Goal: Communication & Community: Answer question/provide support

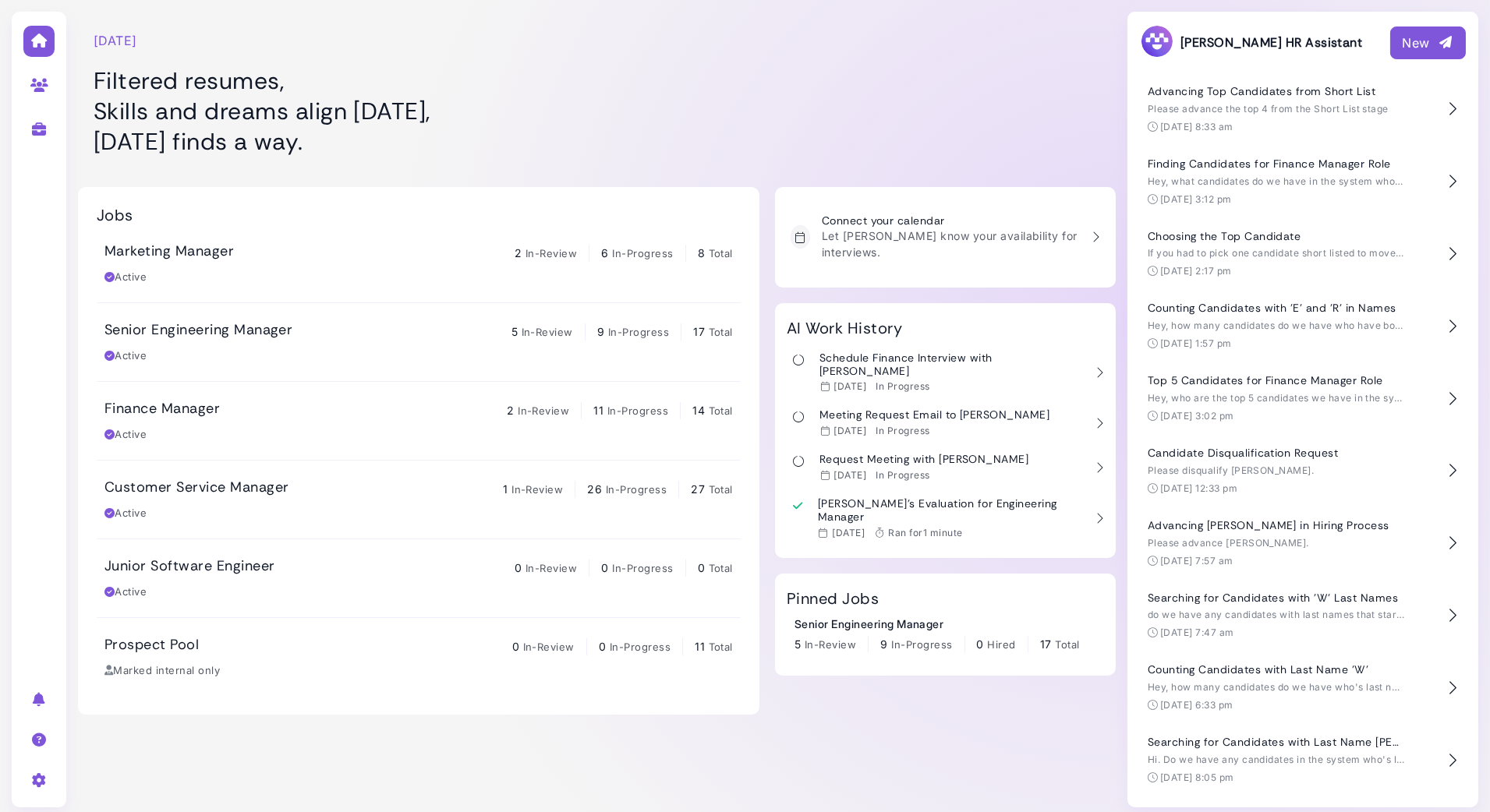
click at [41, 772] on div at bounding box center [39, 779] width 49 height 41
click at [171, 675] on link "User settings" at bounding box center [173, 672] width 162 height 21
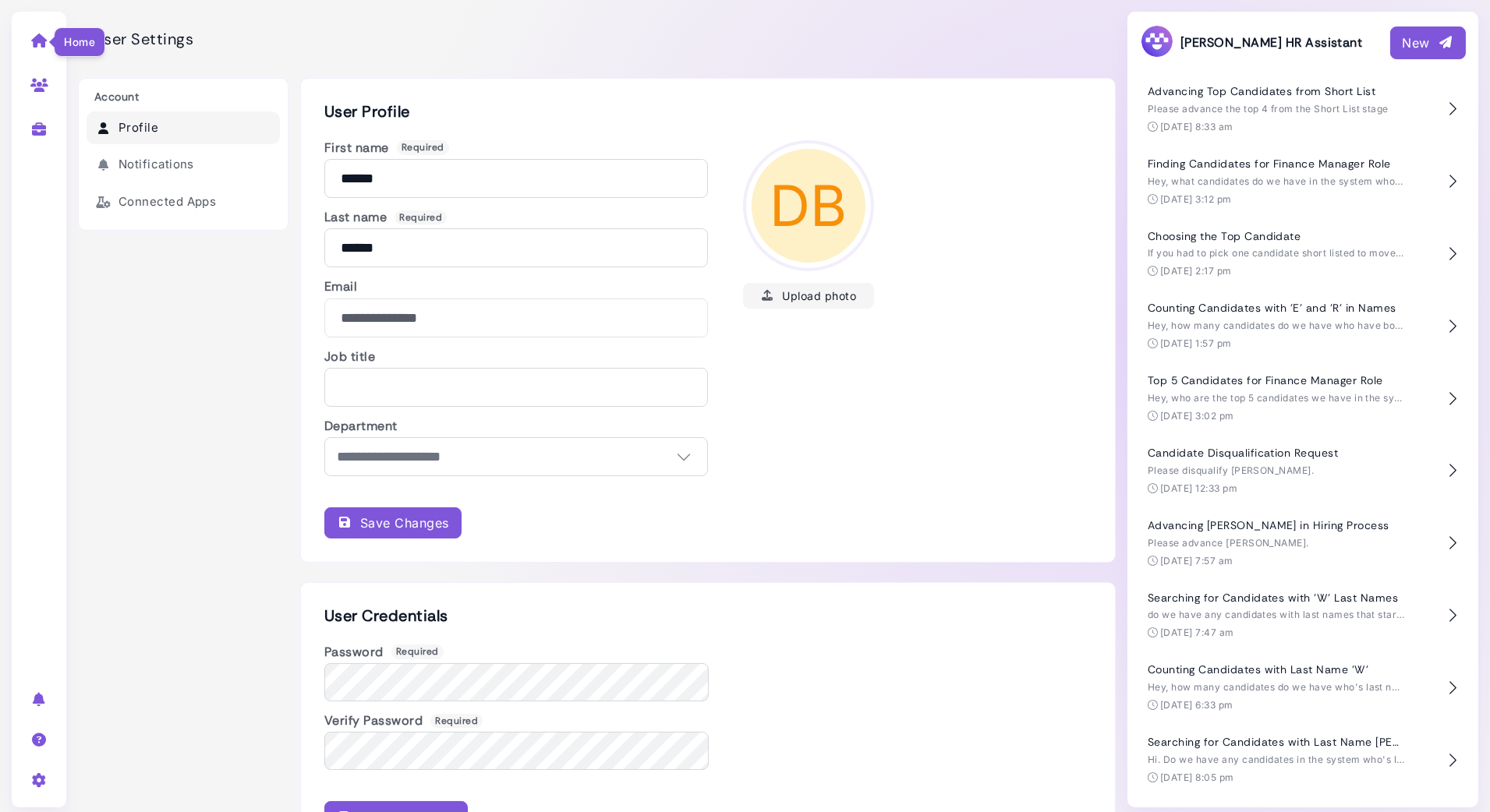
click at [37, 37] on icon at bounding box center [39, 41] width 18 height 14
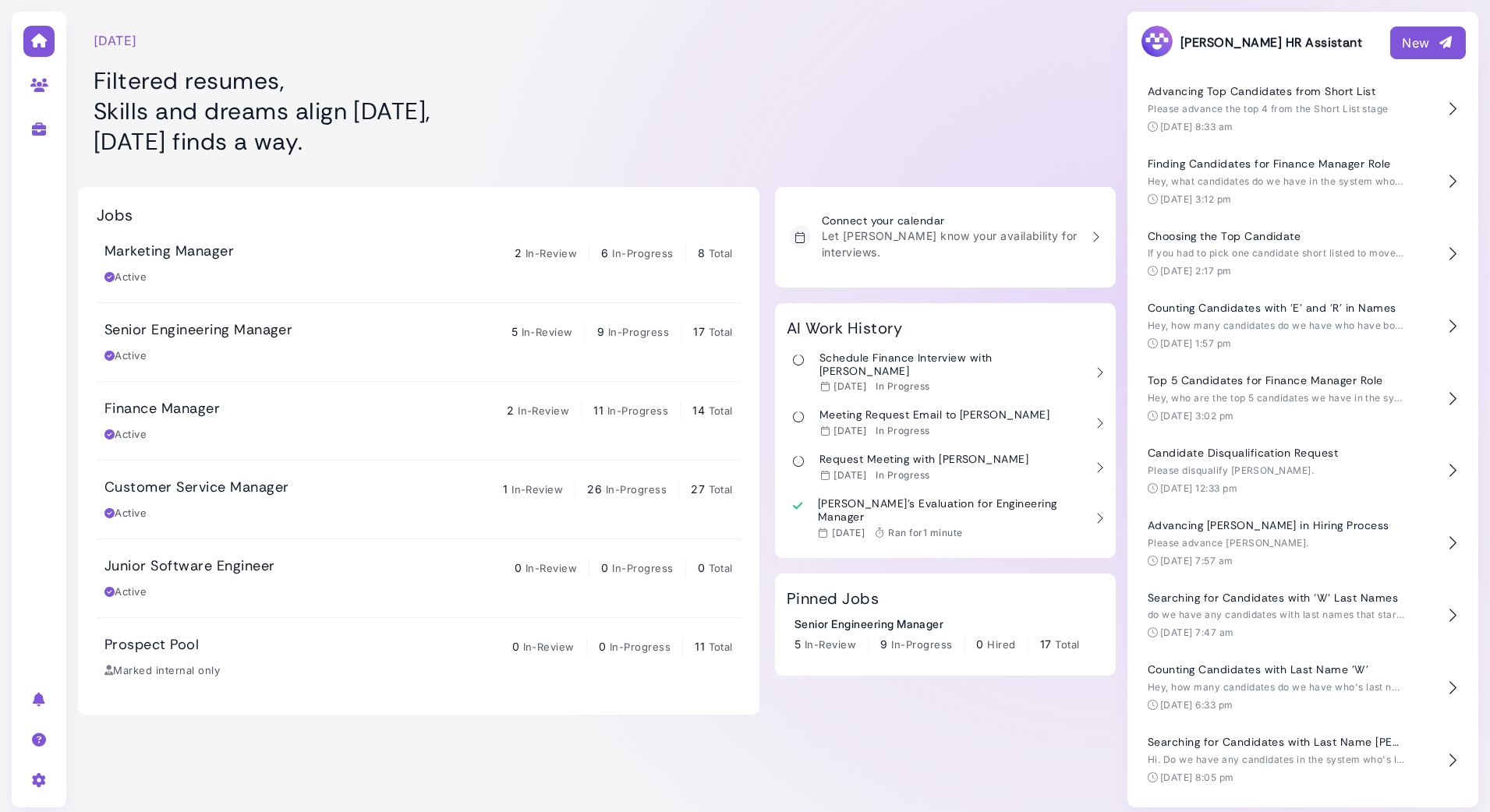
click at [312, 340] on div "Senior Engineering Manager 5 In-Review 9 In-Progress 17 Total Active" at bounding box center [419, 342] width 629 height 42
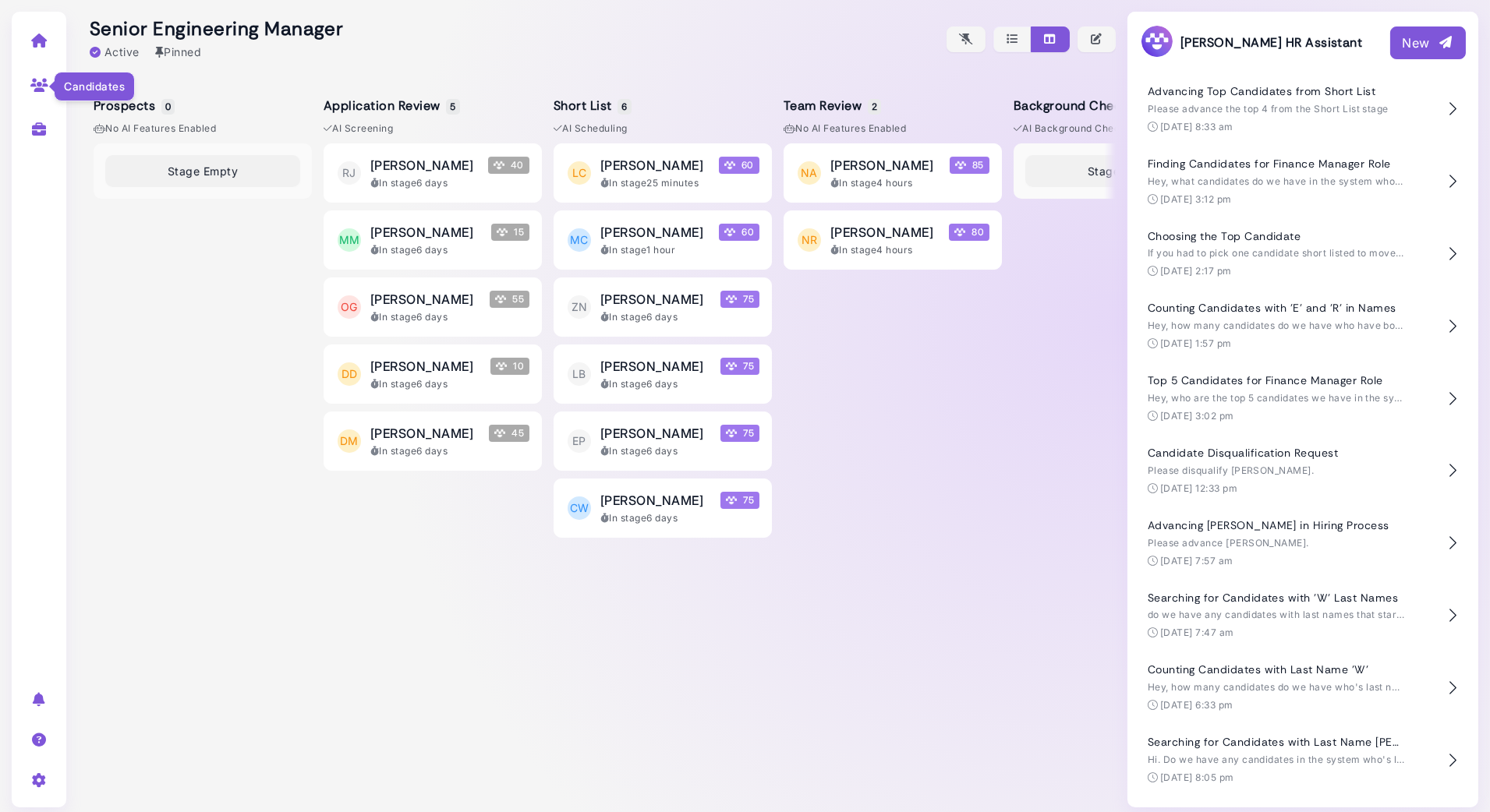
click at [42, 90] on icon at bounding box center [39, 85] width 18 height 14
select select "**********"
select select "**"
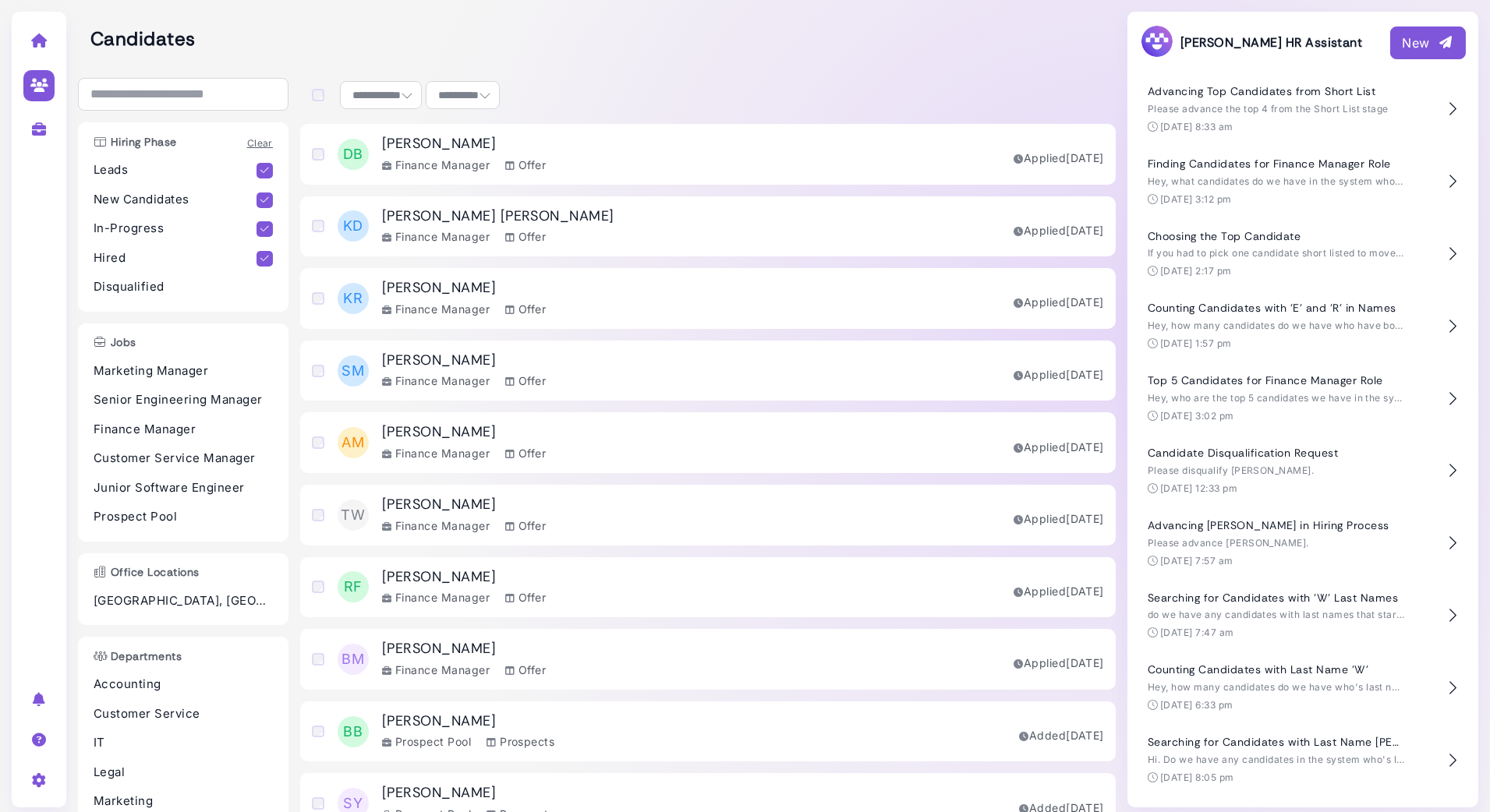
click at [21, 470] on div at bounding box center [39, 409] width 55 height 796
click at [34, 37] on icon at bounding box center [39, 41] width 18 height 14
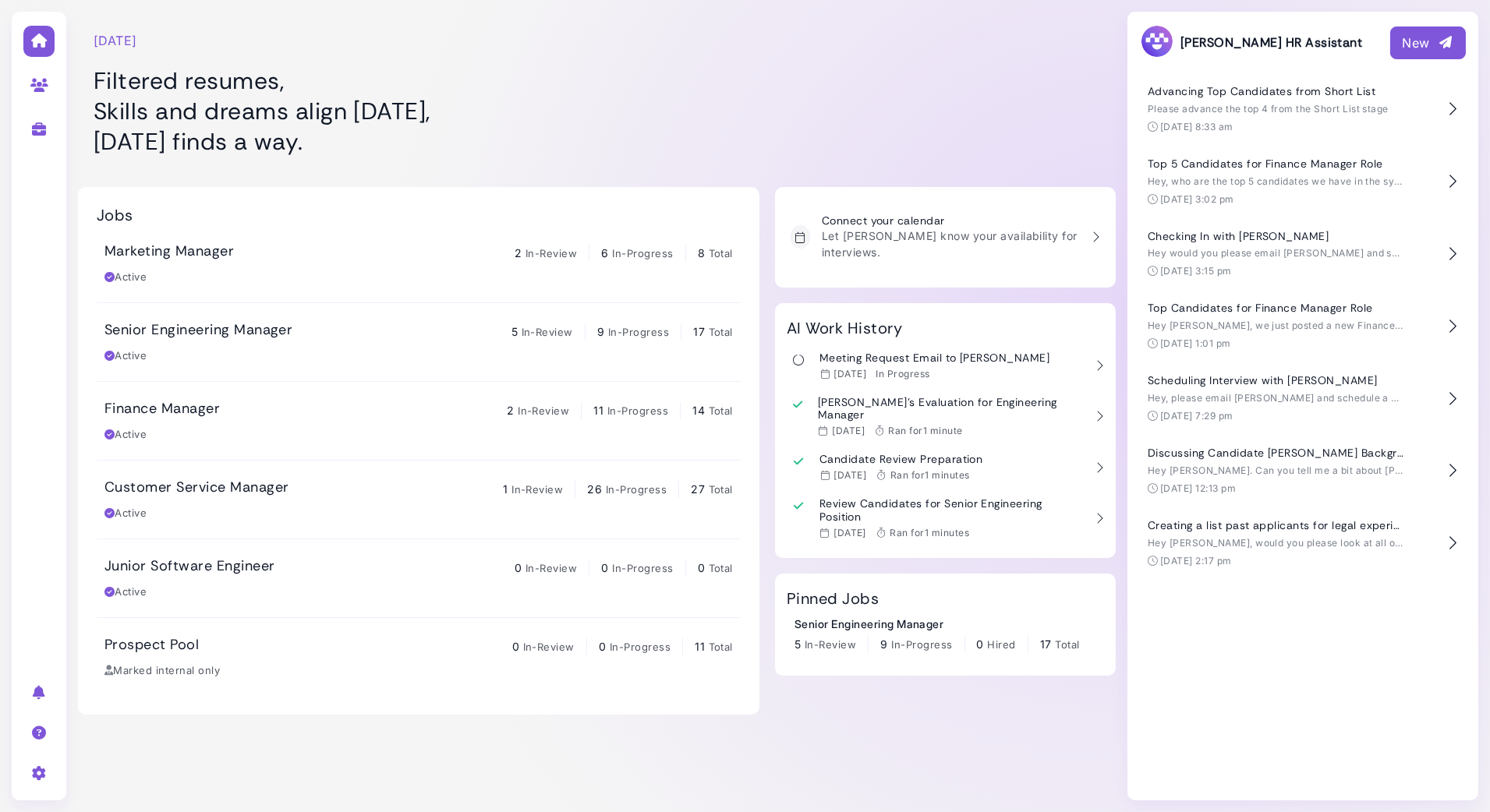
click at [1406, 40] on div "New" at bounding box center [1428, 43] width 51 height 19
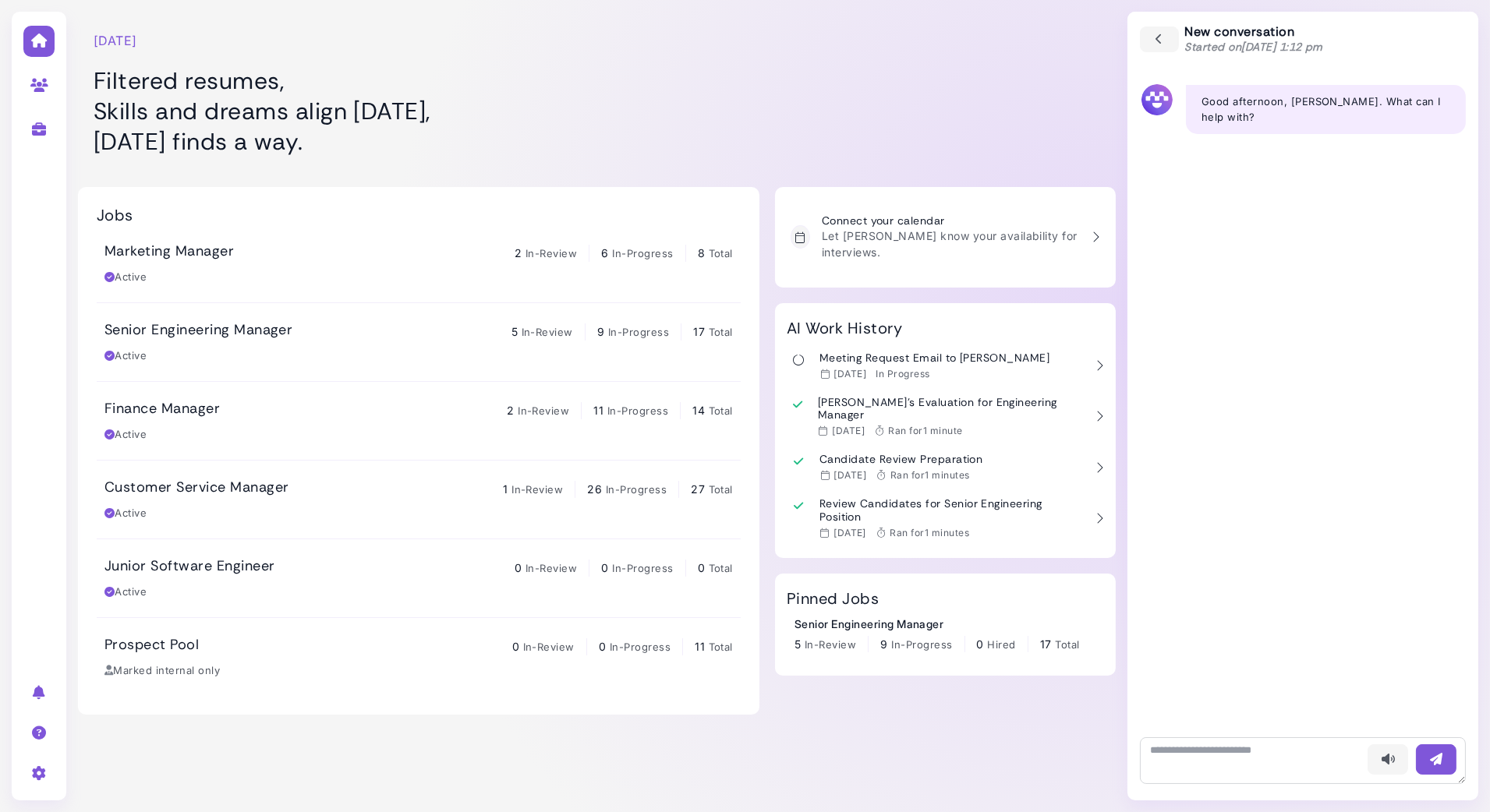
click at [1394, 776] on div at bounding box center [1412, 760] width 108 height 49
click at [1390, 760] on icon "button" at bounding box center [1388, 760] width 16 height 16
click at [1159, 28] on button "button" at bounding box center [1160, 39] width 41 height 27
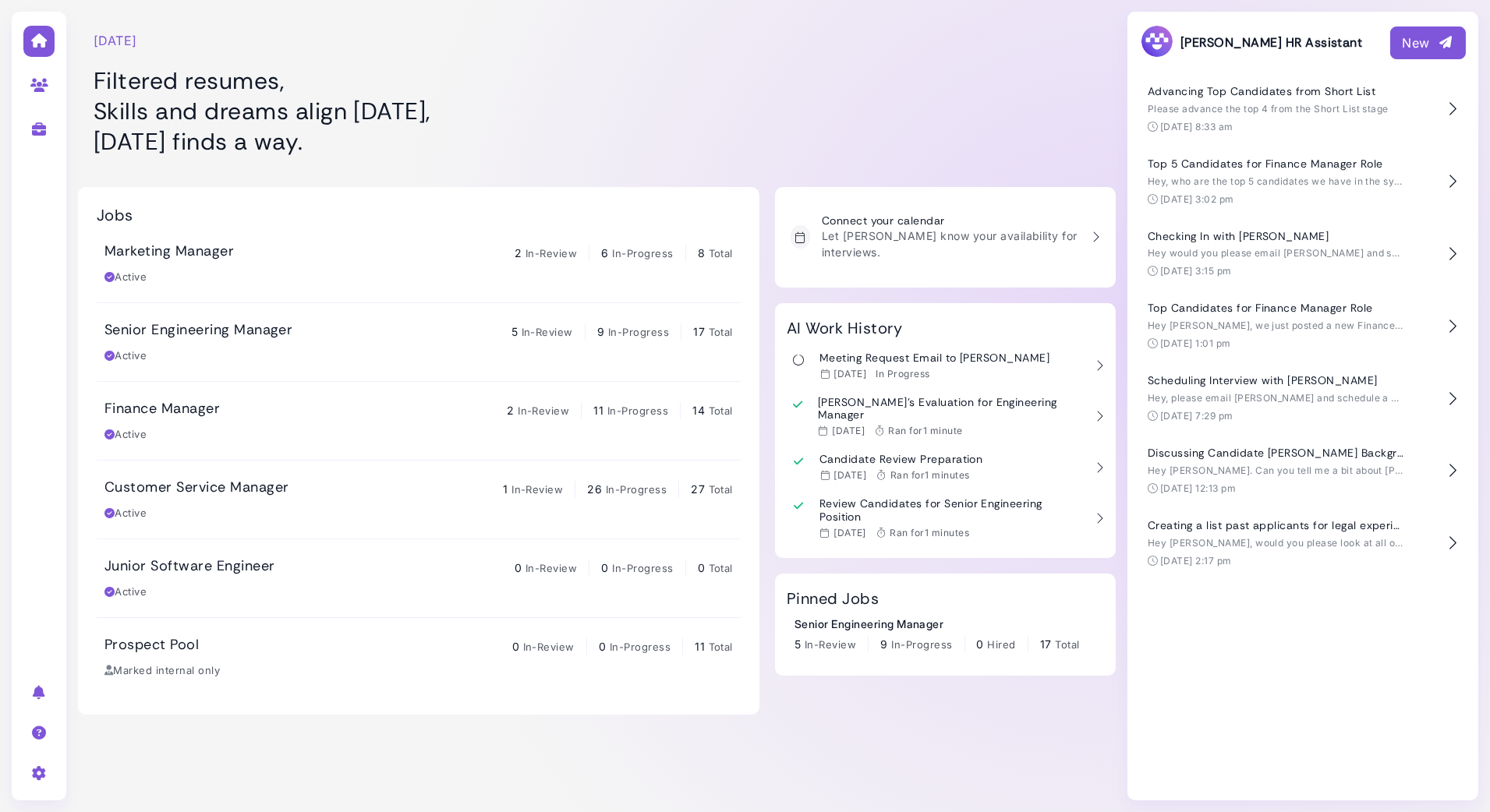
click at [1416, 38] on div "New" at bounding box center [1428, 43] width 51 height 19
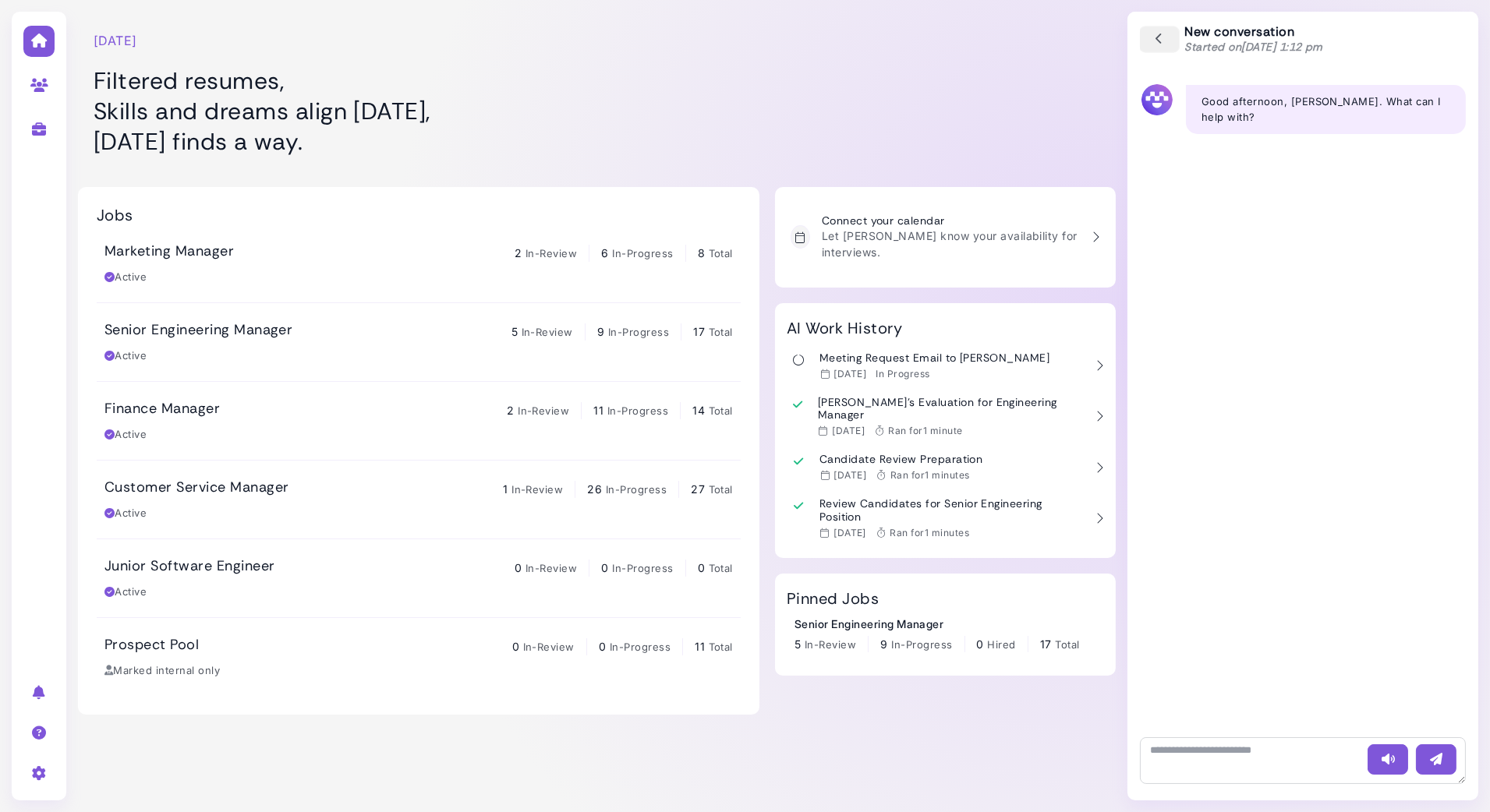
click at [1150, 44] on button "button" at bounding box center [1160, 39] width 41 height 27
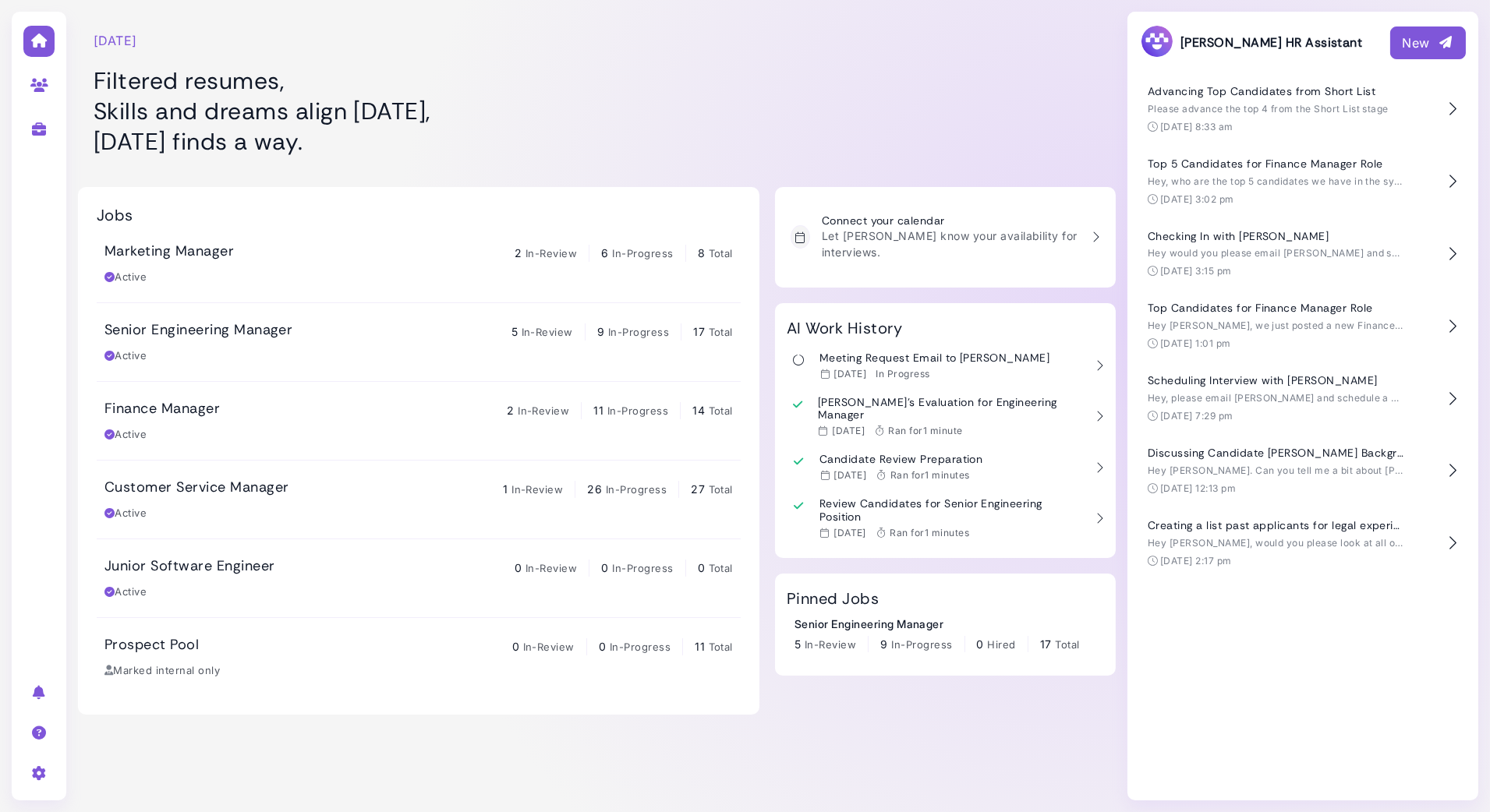
click at [1428, 53] on button "New" at bounding box center [1428, 43] width 76 height 33
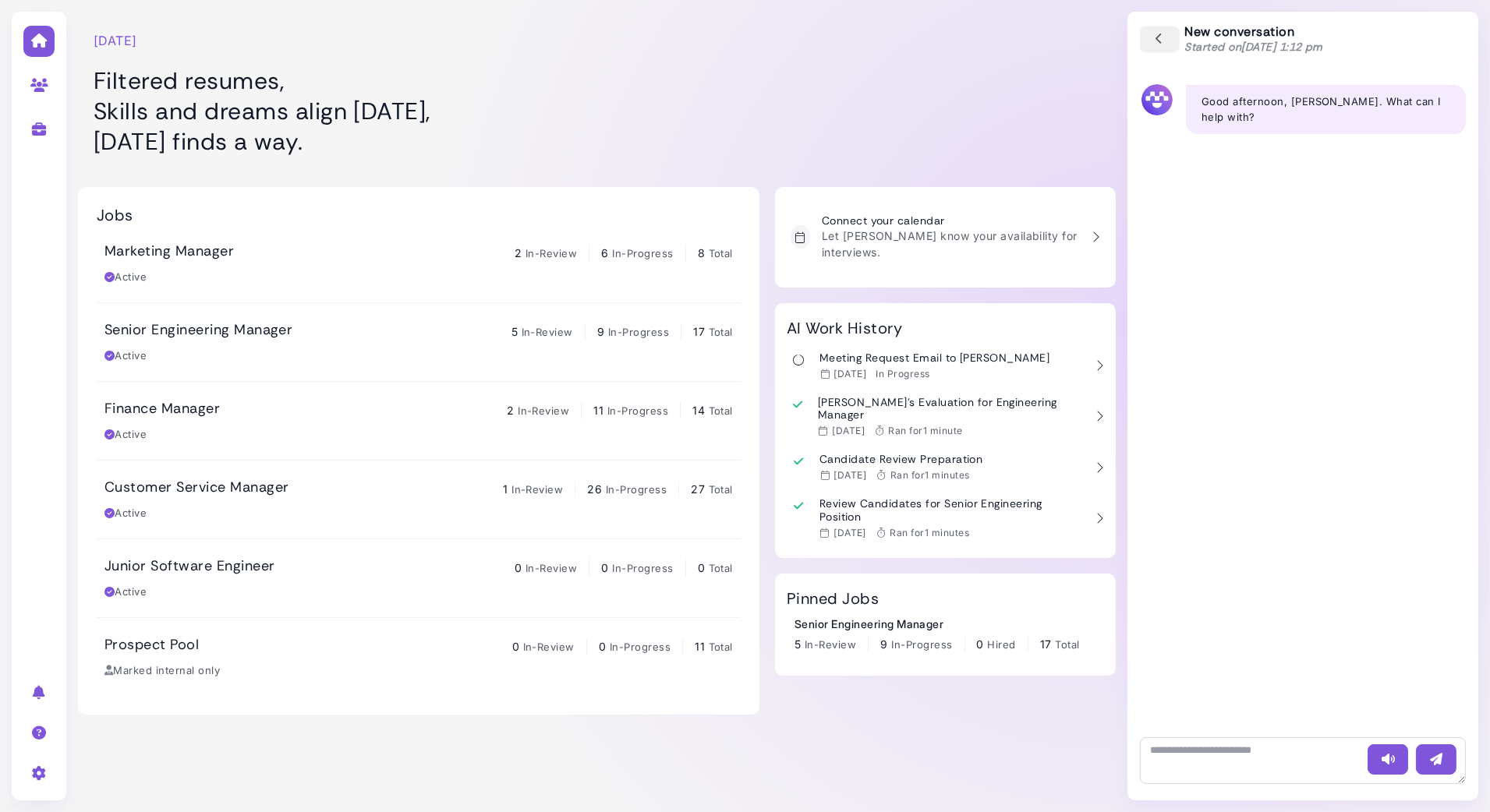
click at [1168, 45] on button "button" at bounding box center [1160, 39] width 41 height 27
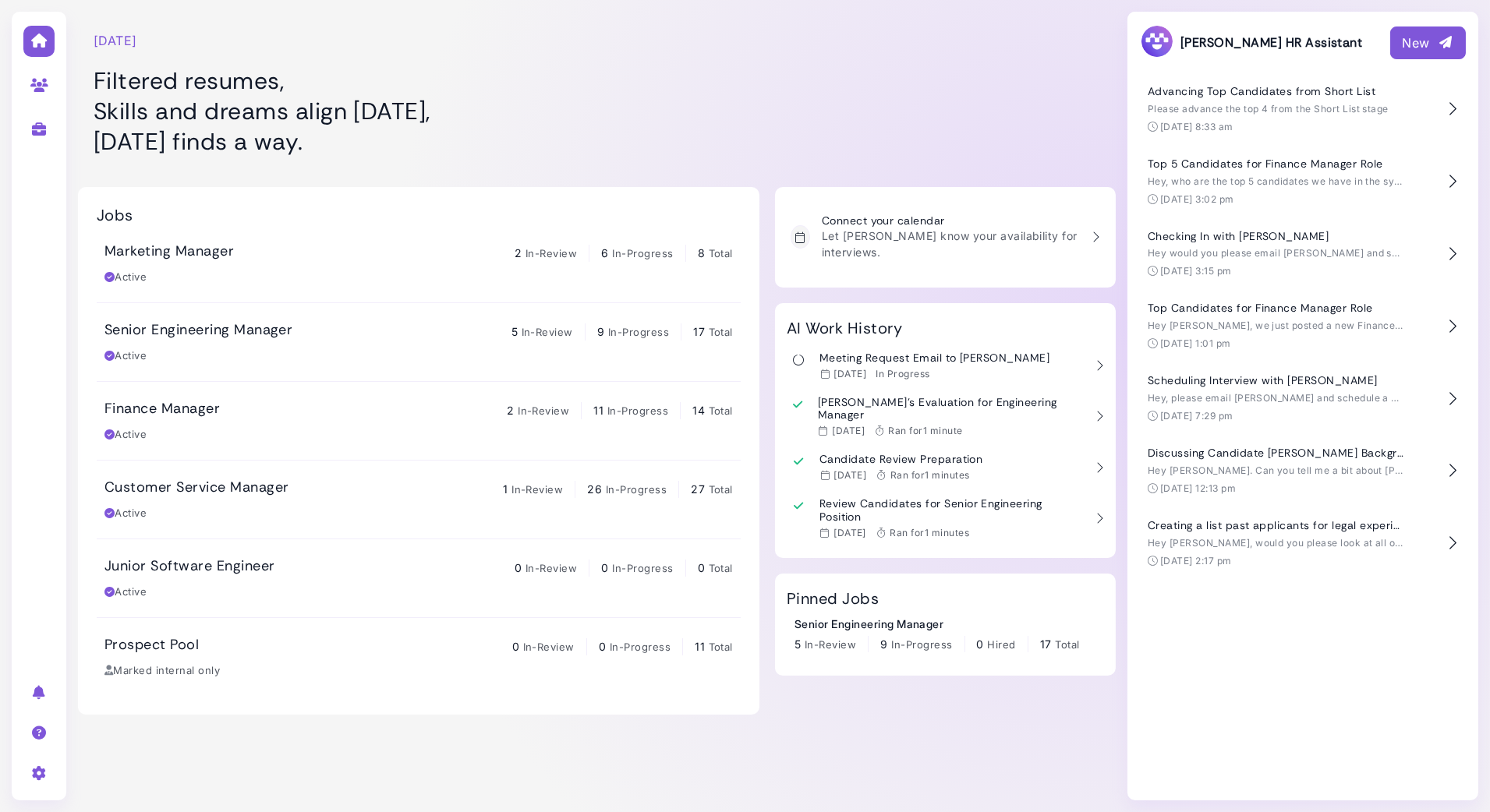
click at [1445, 30] on button "New" at bounding box center [1428, 43] width 76 height 33
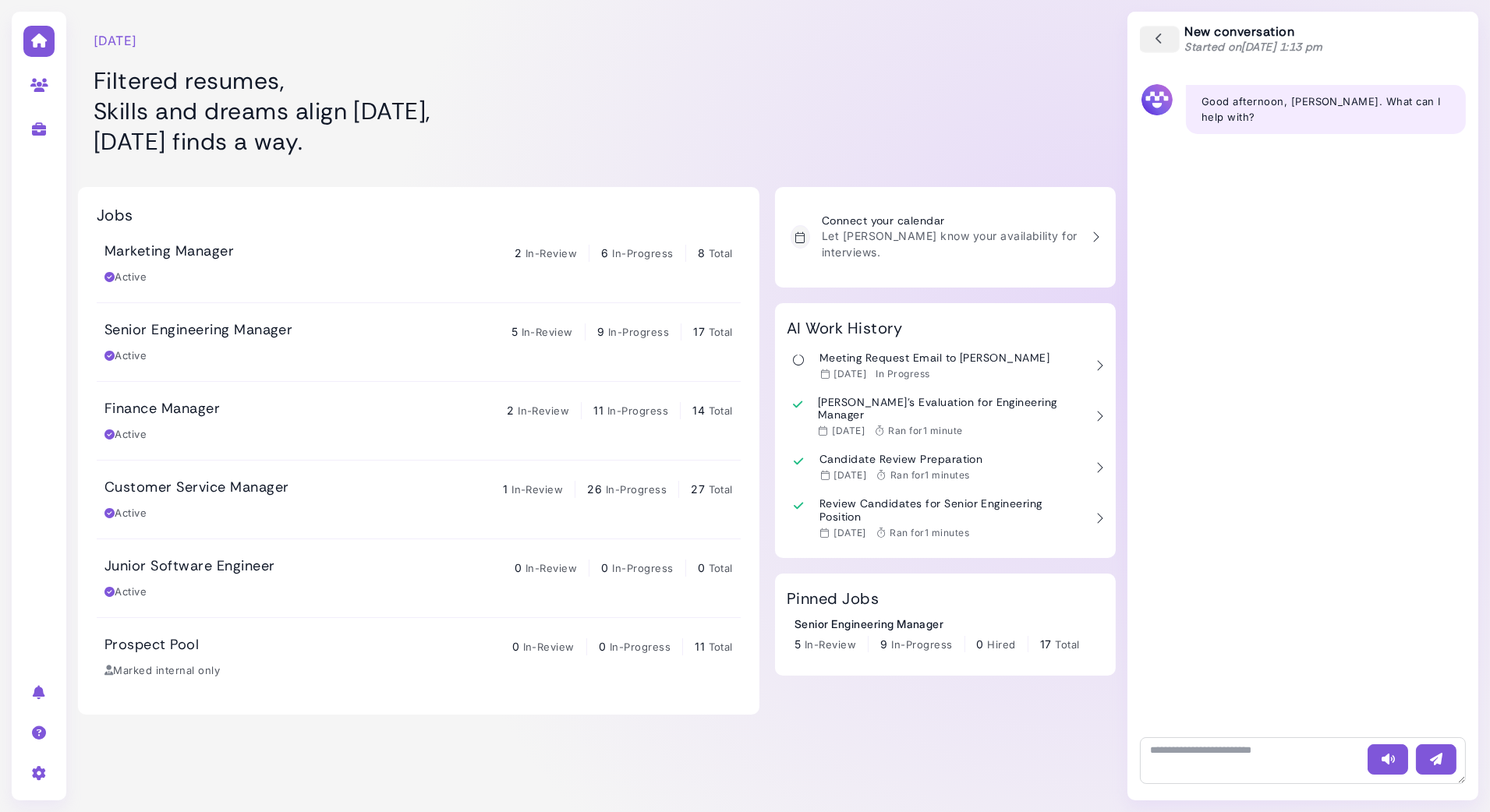
click at [1151, 44] on button "button" at bounding box center [1160, 39] width 41 height 27
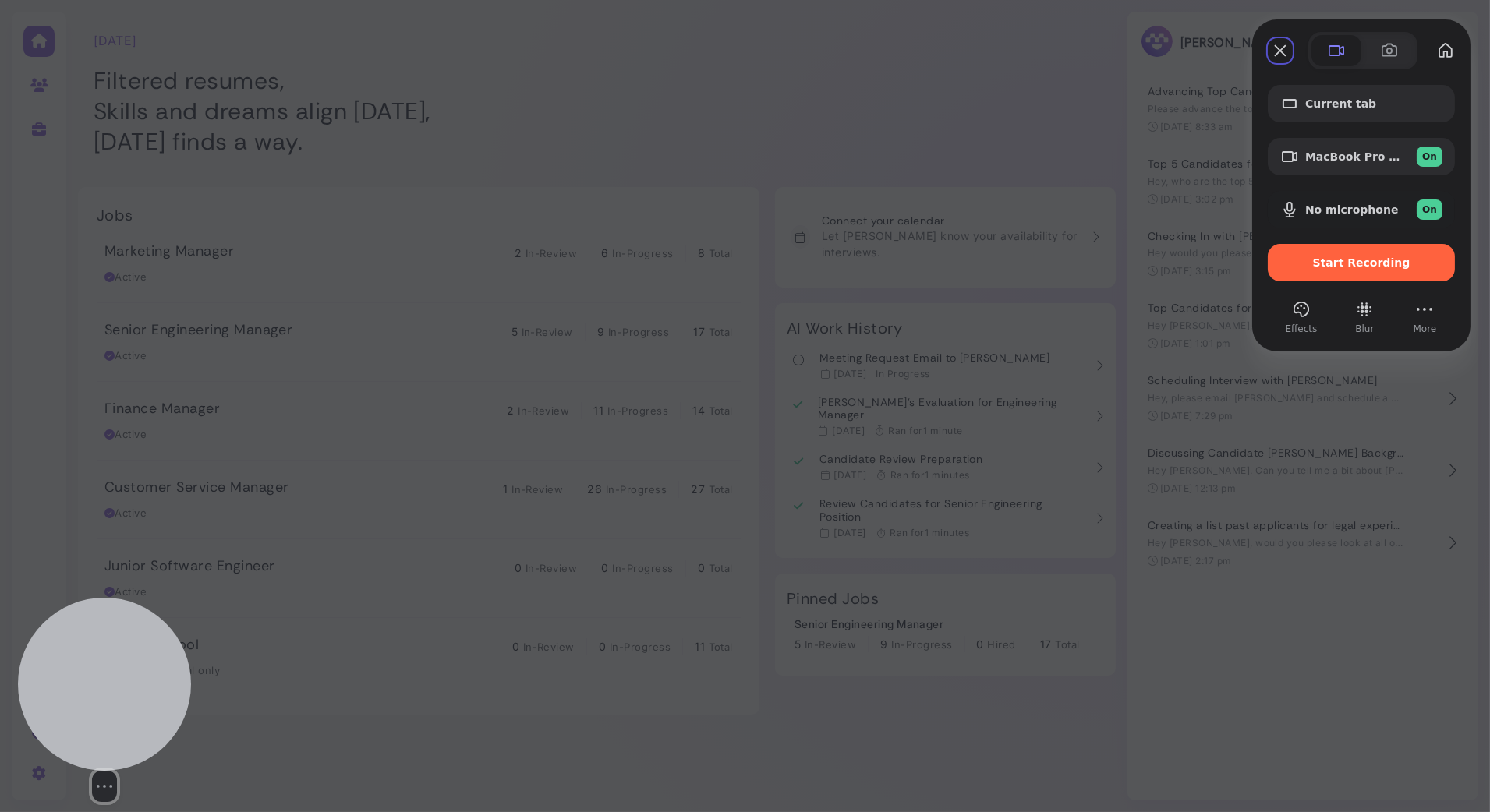
drag, startPoint x: 135, startPoint y: 700, endPoint x: 147, endPoint y: 696, distance: 12.6
click at [147, 696] on div at bounding box center [105, 685] width 173 height 173
drag, startPoint x: 135, startPoint y: 675, endPoint x: 143, endPoint y: 673, distance: 8.2
click at [143, 673] on div at bounding box center [112, 683] width 173 height 173
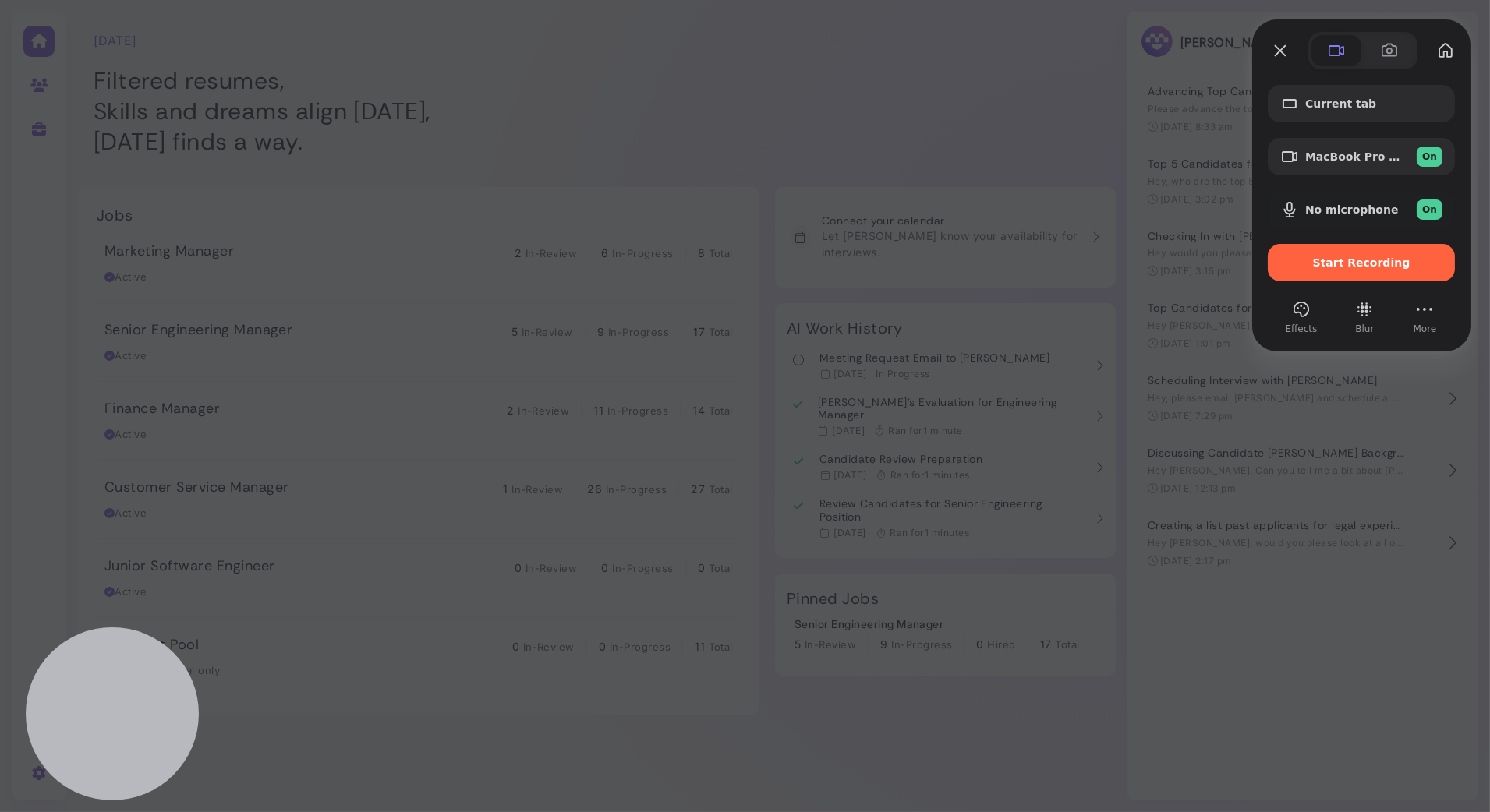
click at [545, 101] on div at bounding box center [745, 406] width 1490 height 812
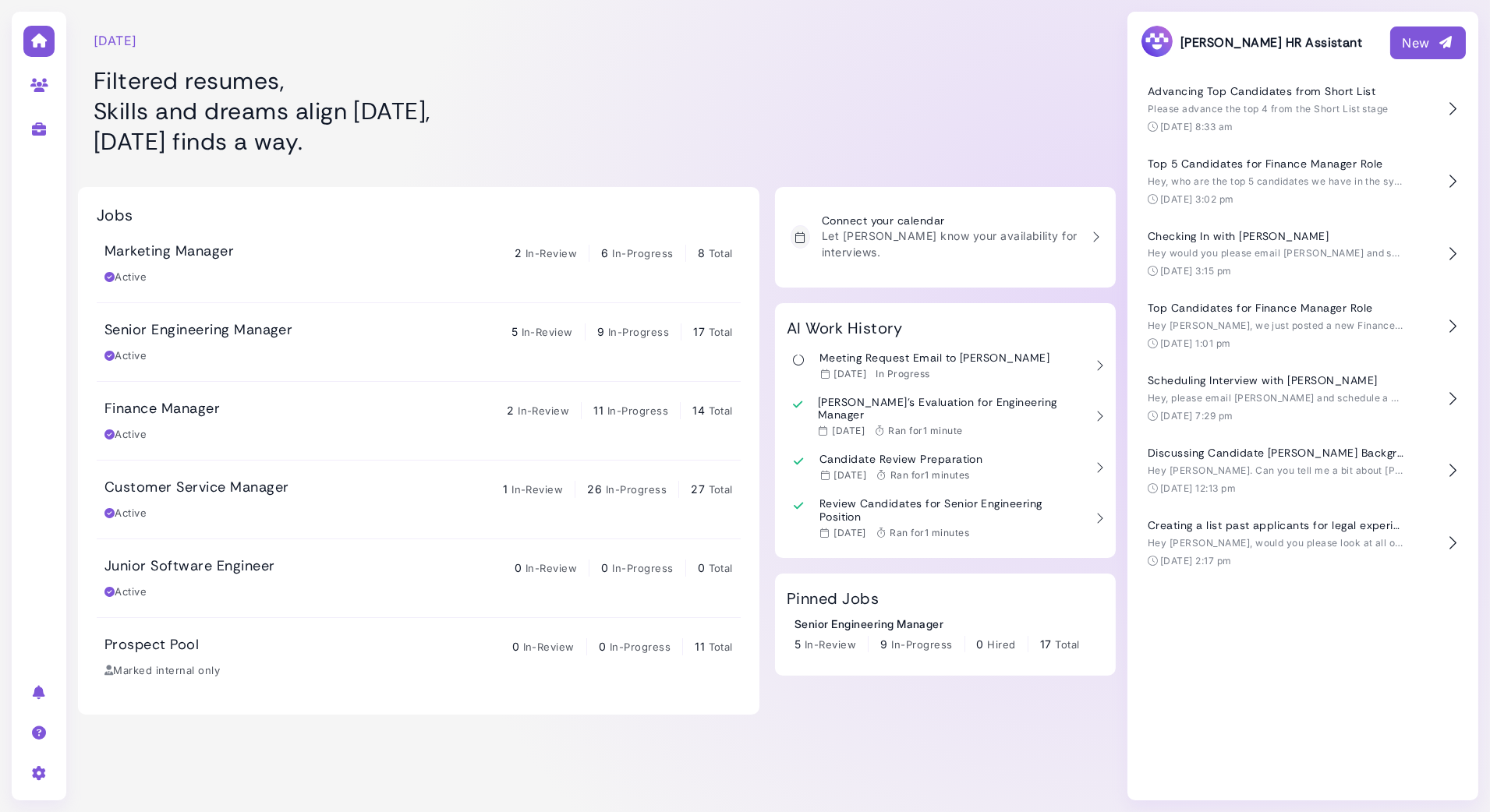
click at [255, 343] on div "Senior Engineering Manager 5 In-Review 9 In-Progress 17 Total Active" at bounding box center [419, 342] width 629 height 42
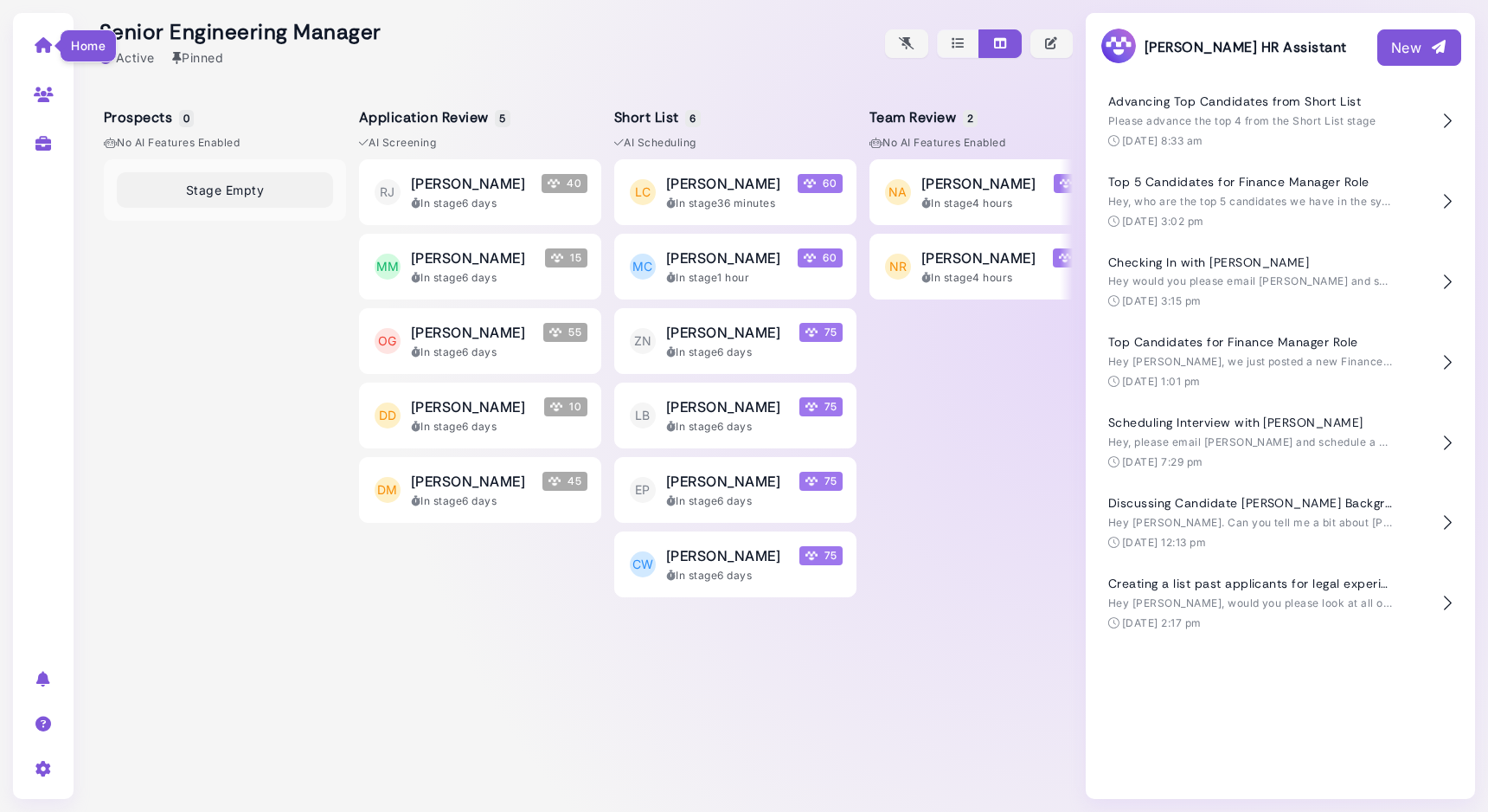
click at [39, 46] on icon at bounding box center [43, 45] width 20 height 16
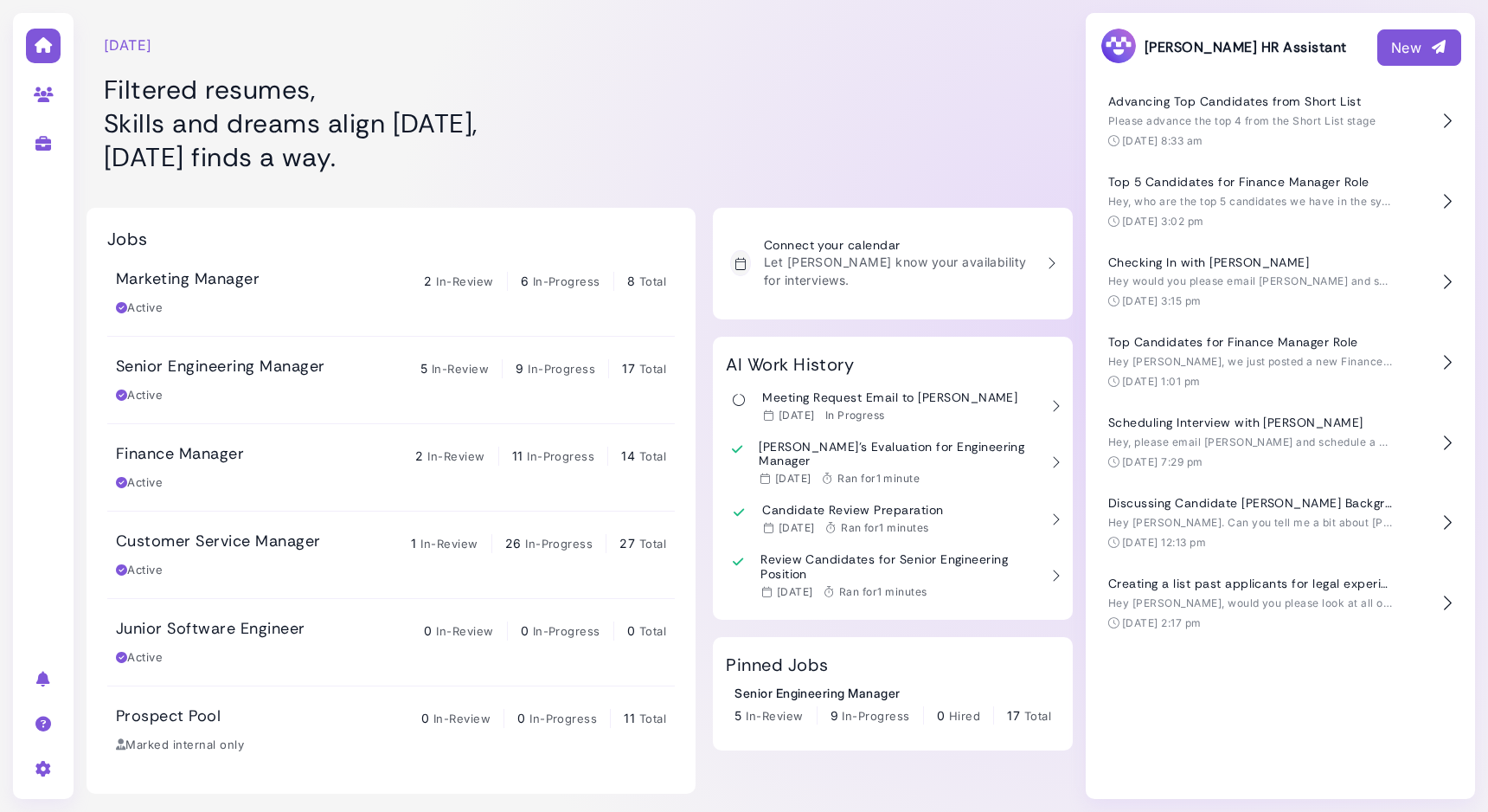
click at [644, 97] on h1 "Filtered resumes, Skills and dreams align [DATE], [DATE] finds a way." at bounding box center [410, 123] width 612 height 101
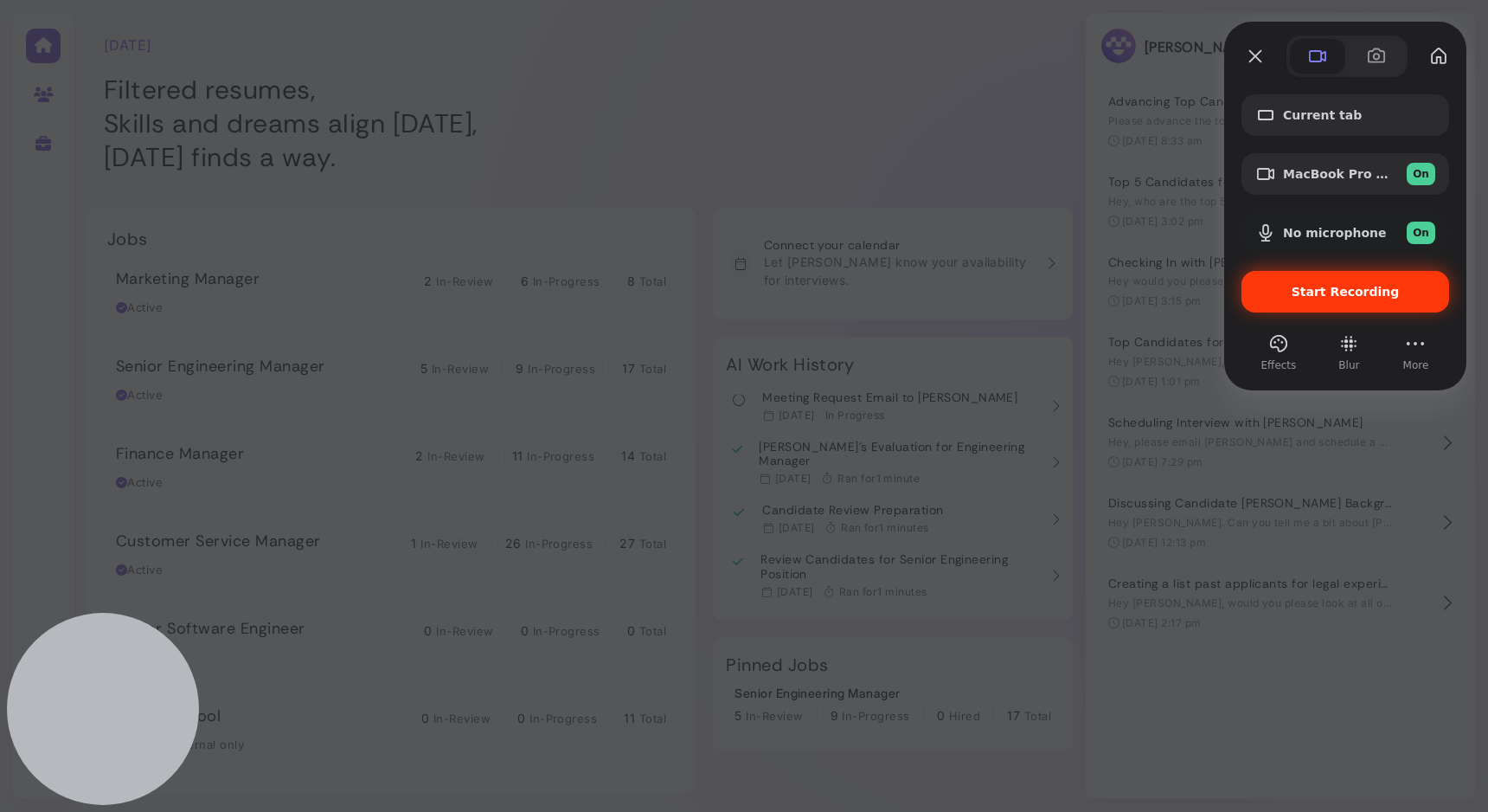
click at [1317, 293] on span "Start Recording" at bounding box center [1346, 291] width 108 height 14
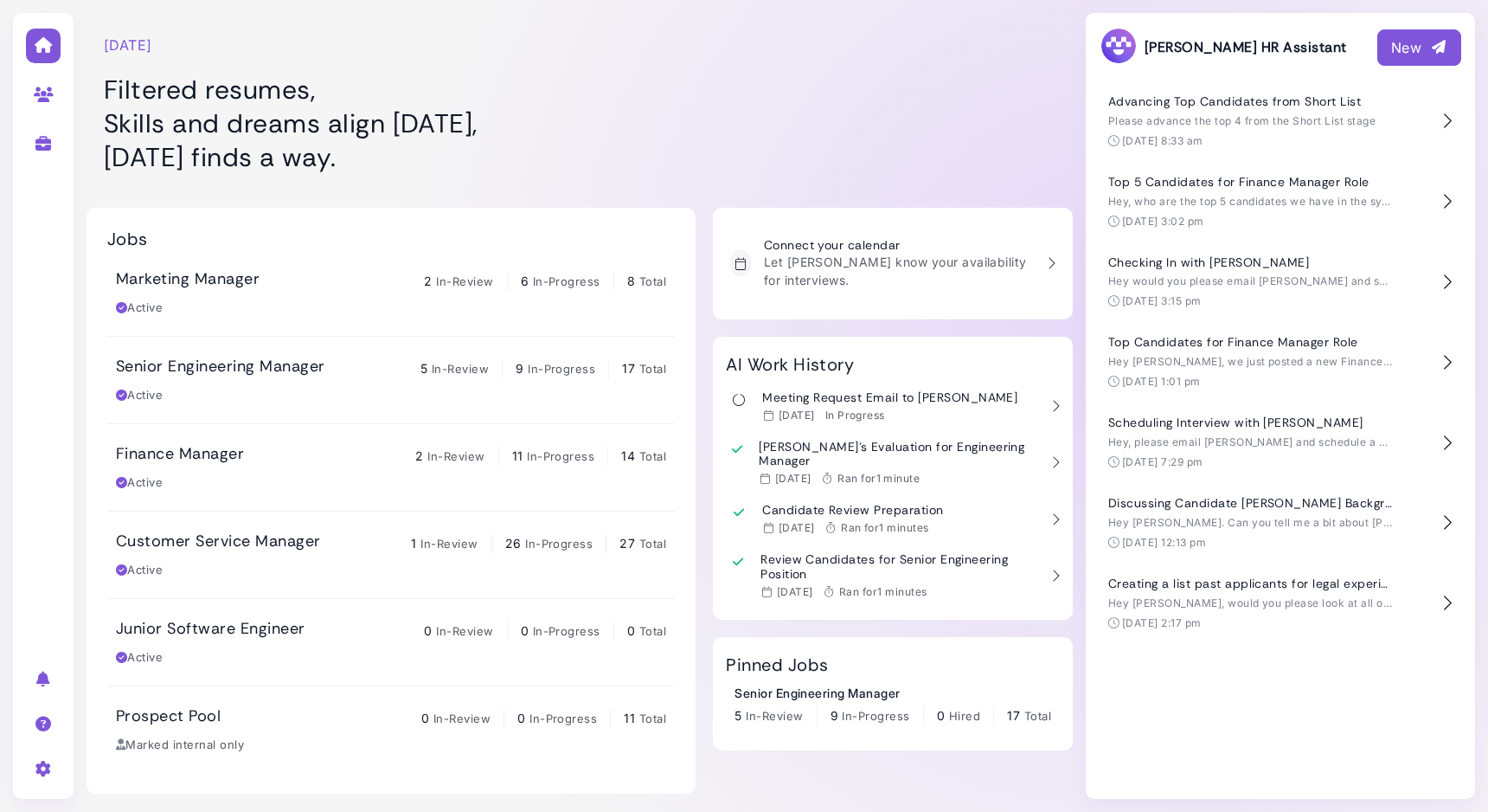
click at [1374, 48] on div "Megan HR Assistant New" at bounding box center [1280, 47] width 389 height 68
click at [1400, 51] on div "New" at bounding box center [1420, 48] width 56 height 21
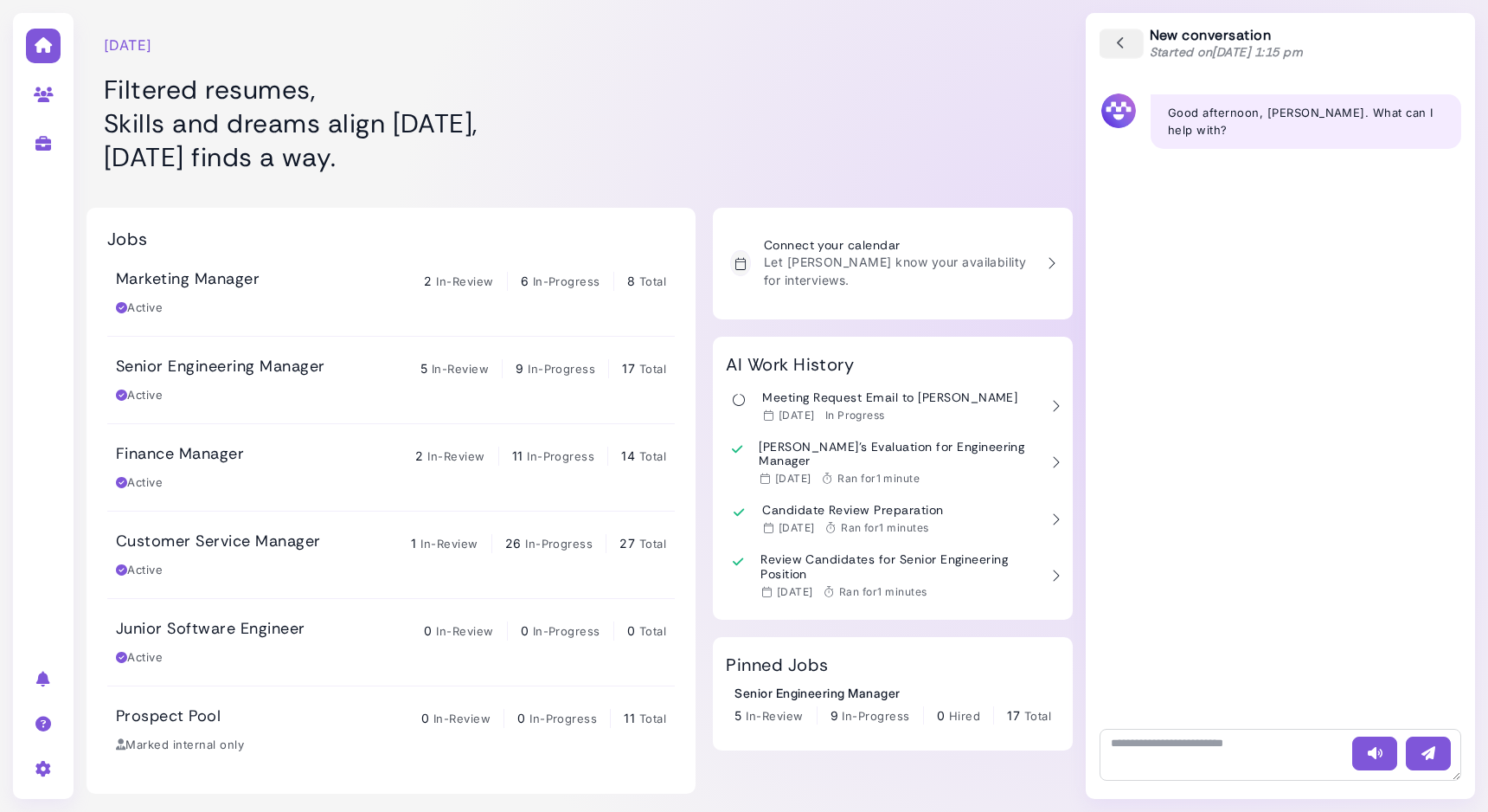
click at [1127, 46] on icon "button" at bounding box center [1121, 44] width 16 height 19
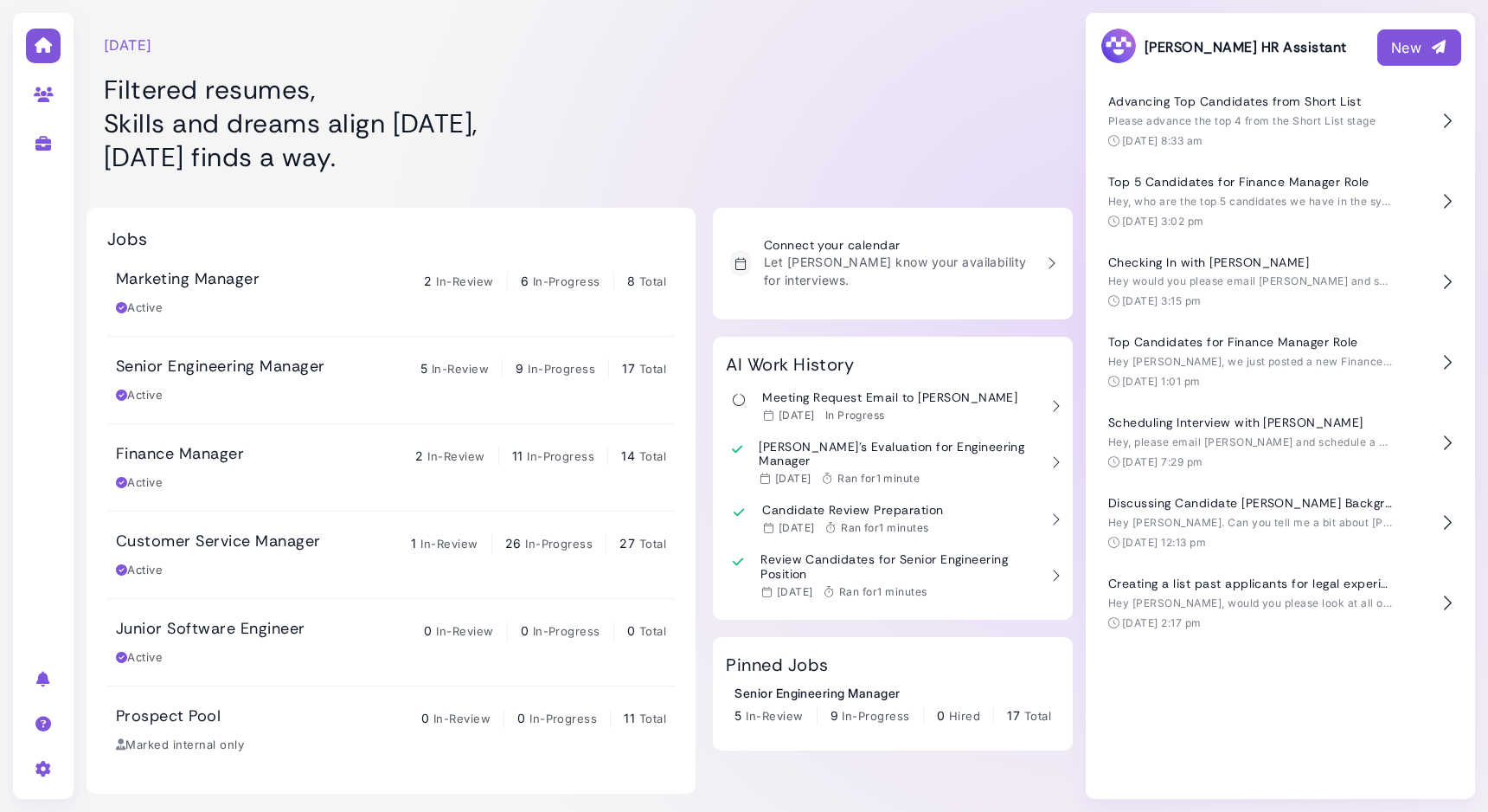
click at [991, 71] on div at bounding box center [912, 95] width 322 height 173
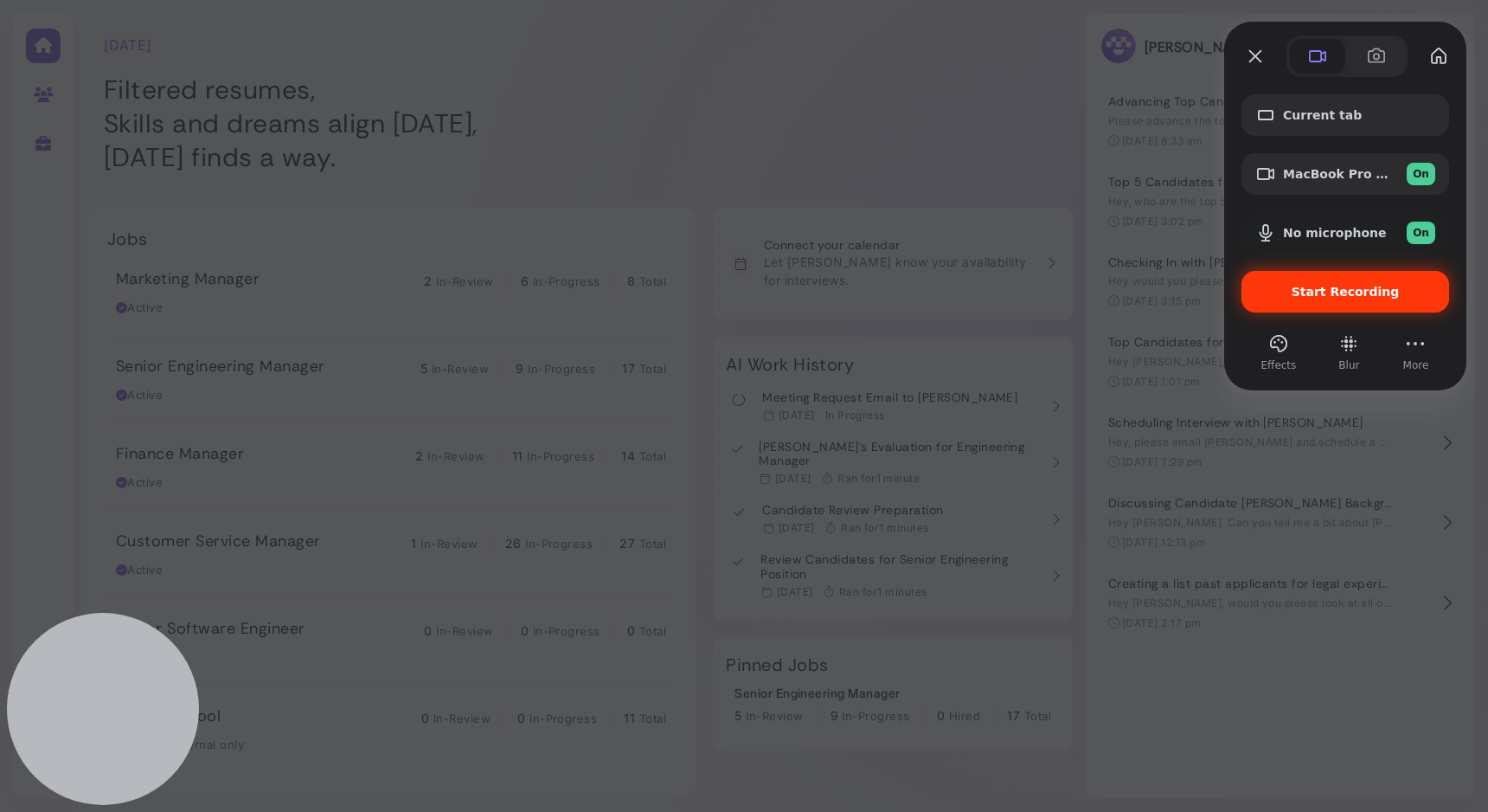
click at [1286, 289] on span "Start Recording" at bounding box center [1346, 291] width 180 height 14
click at [1299, 296] on span "Start Recording" at bounding box center [1346, 291] width 108 height 14
click at [1259, 61] on button "Close" at bounding box center [1256, 56] width 28 height 28
click at [1289, 283] on div "Start Recording" at bounding box center [1346, 292] width 208 height 42
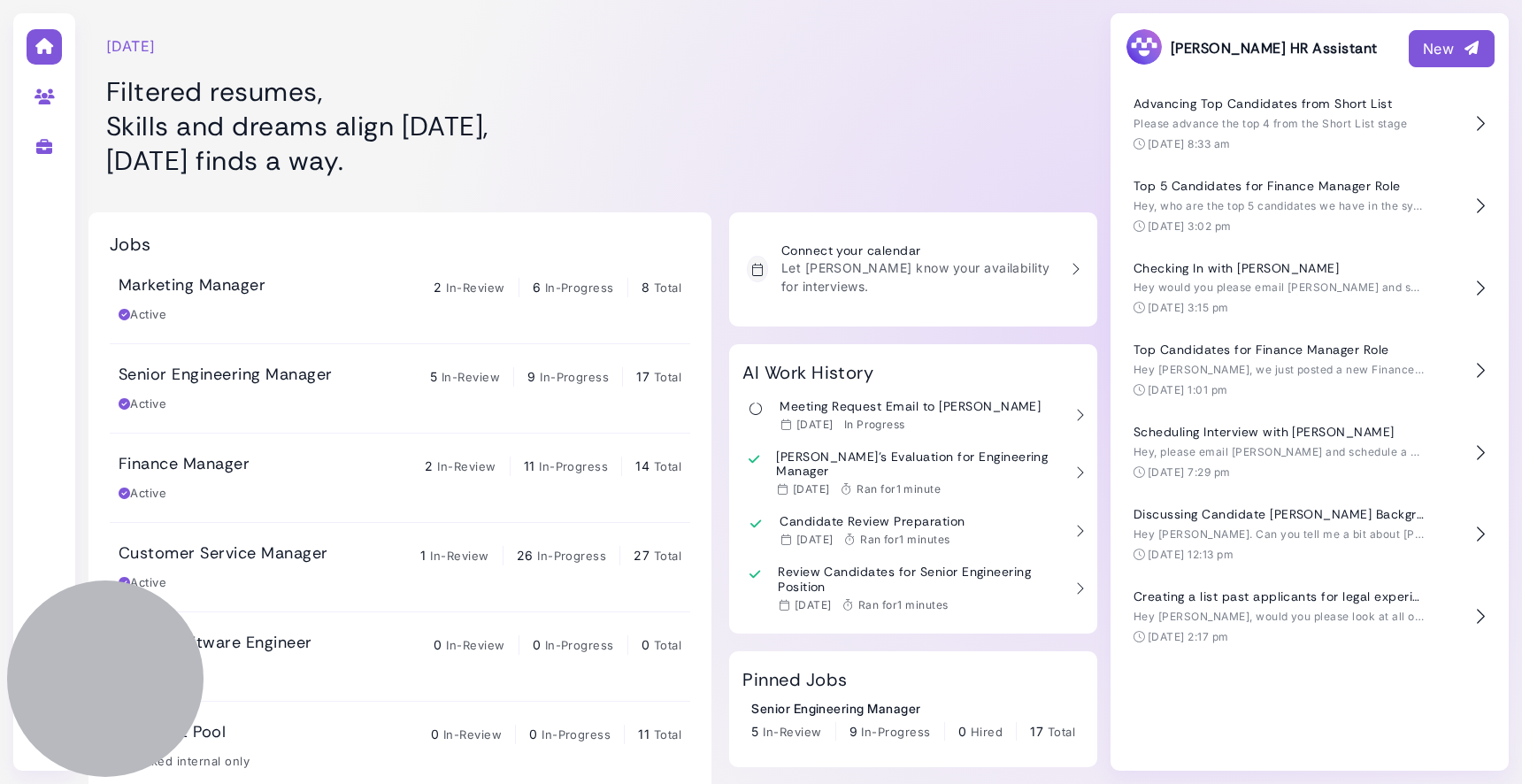
click at [1429, 50] on div "New" at bounding box center [1452, 49] width 58 height 21
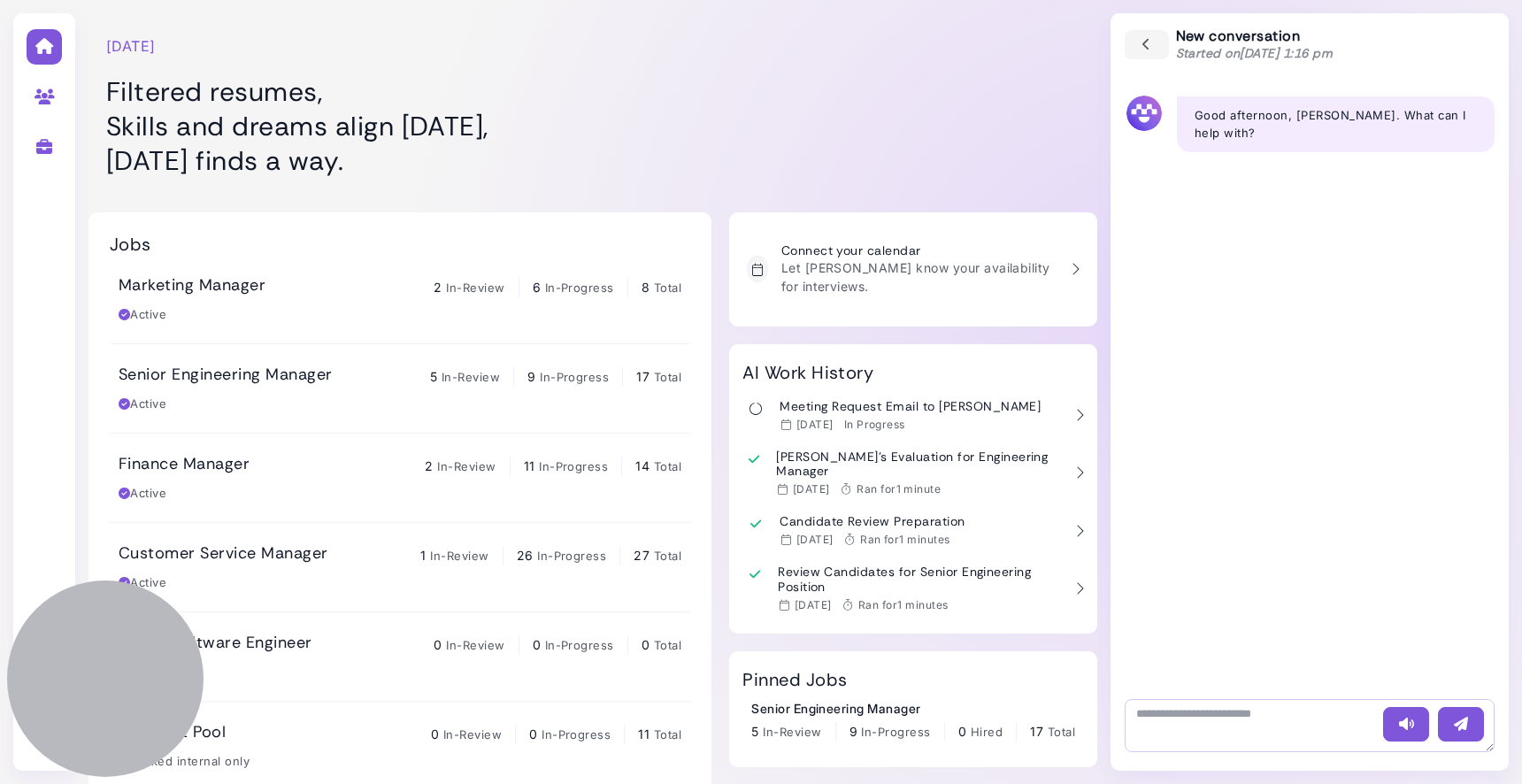
click at [1177, 720] on textarea at bounding box center [1309, 726] width 370 height 53
type textarea "**********"
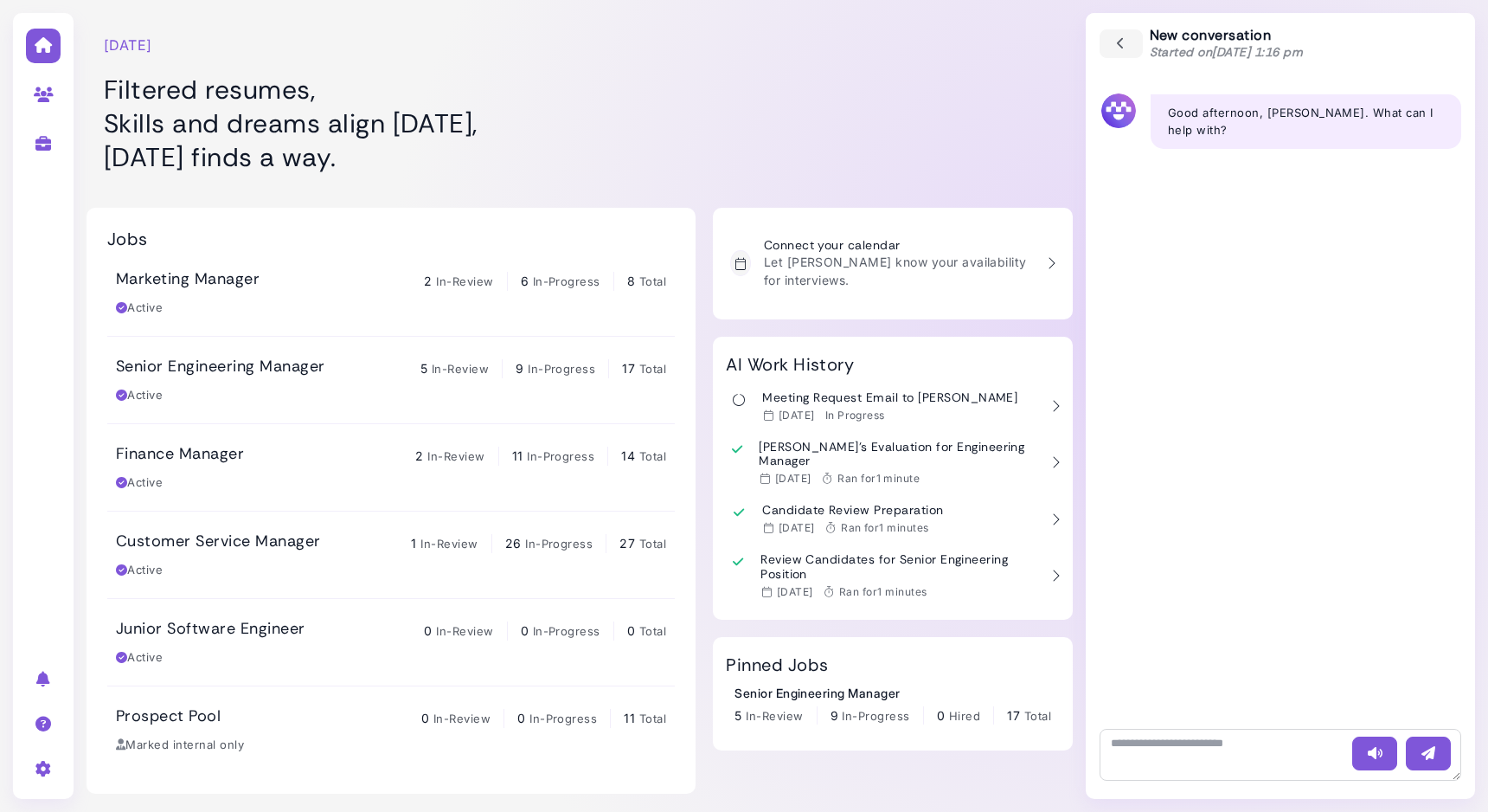
click at [864, 105] on div at bounding box center [912, 95] width 322 height 173
click at [1139, 47] on button "button" at bounding box center [1121, 43] width 45 height 30
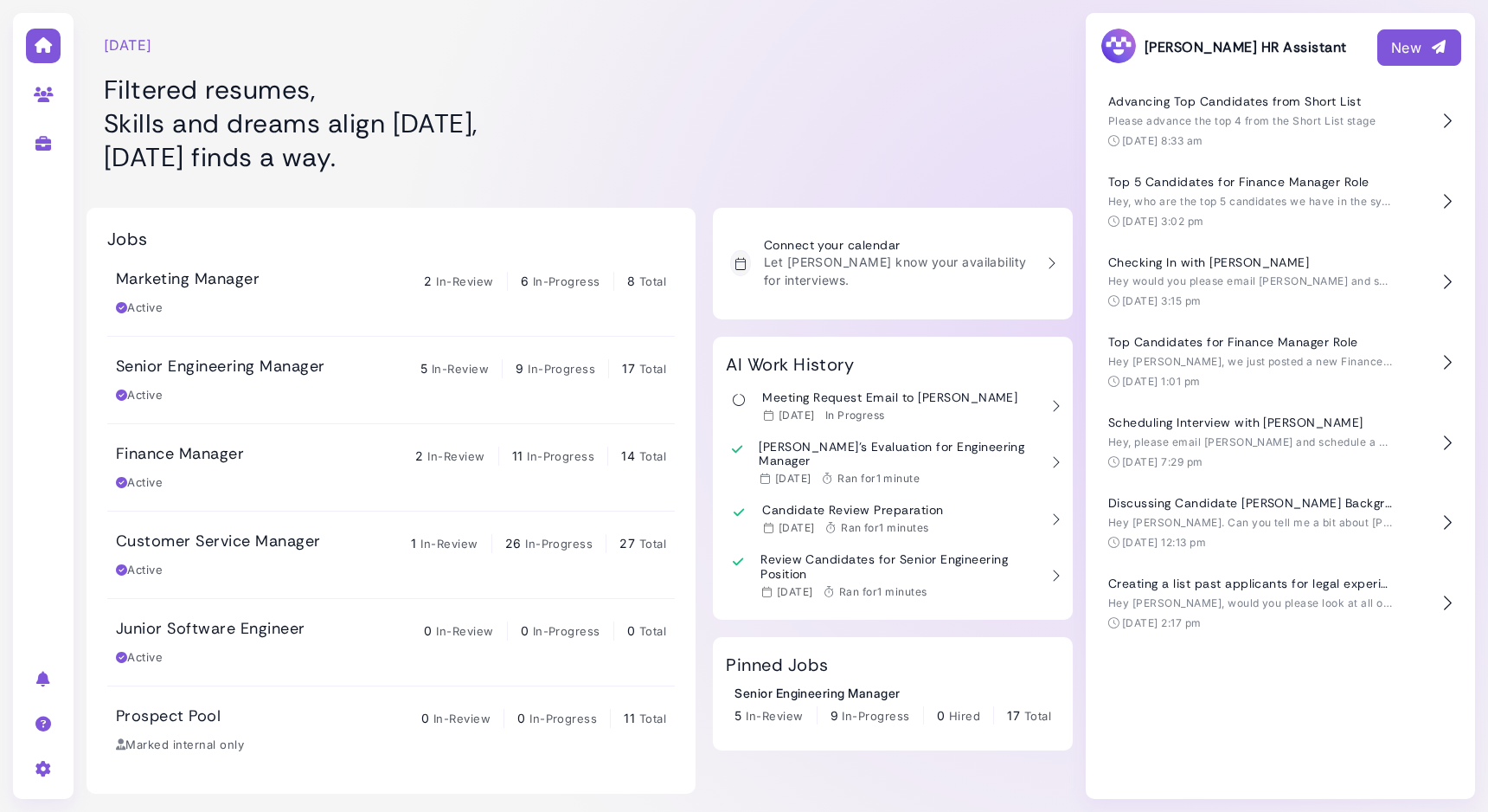
click at [822, 149] on div at bounding box center [912, 95] width 322 height 173
click at [932, 142] on div at bounding box center [912, 95] width 322 height 173
click at [1409, 40] on div "New" at bounding box center [1420, 48] width 56 height 21
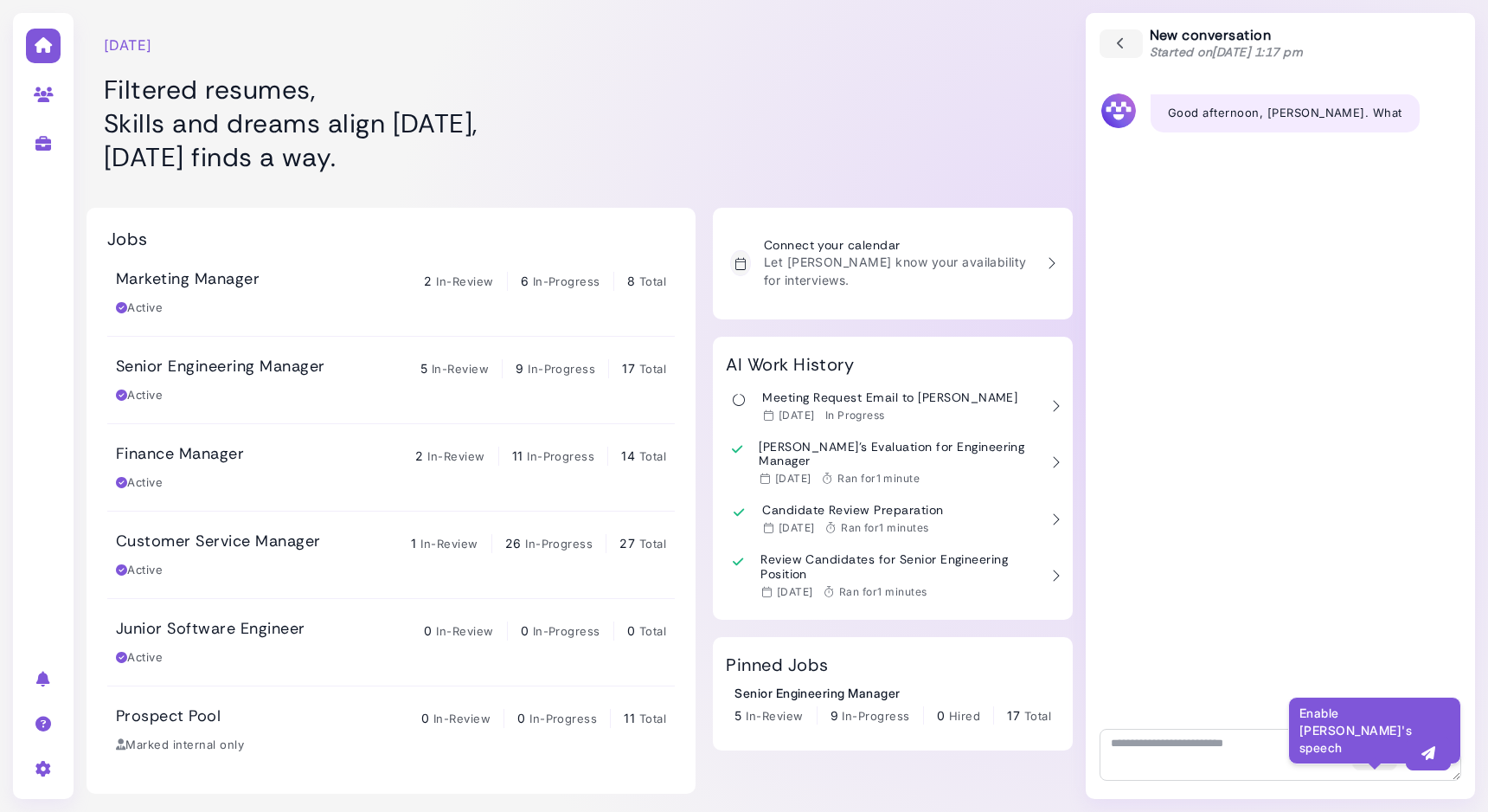
click at [1375, 753] on icon "button" at bounding box center [1375, 753] width 17 height 18
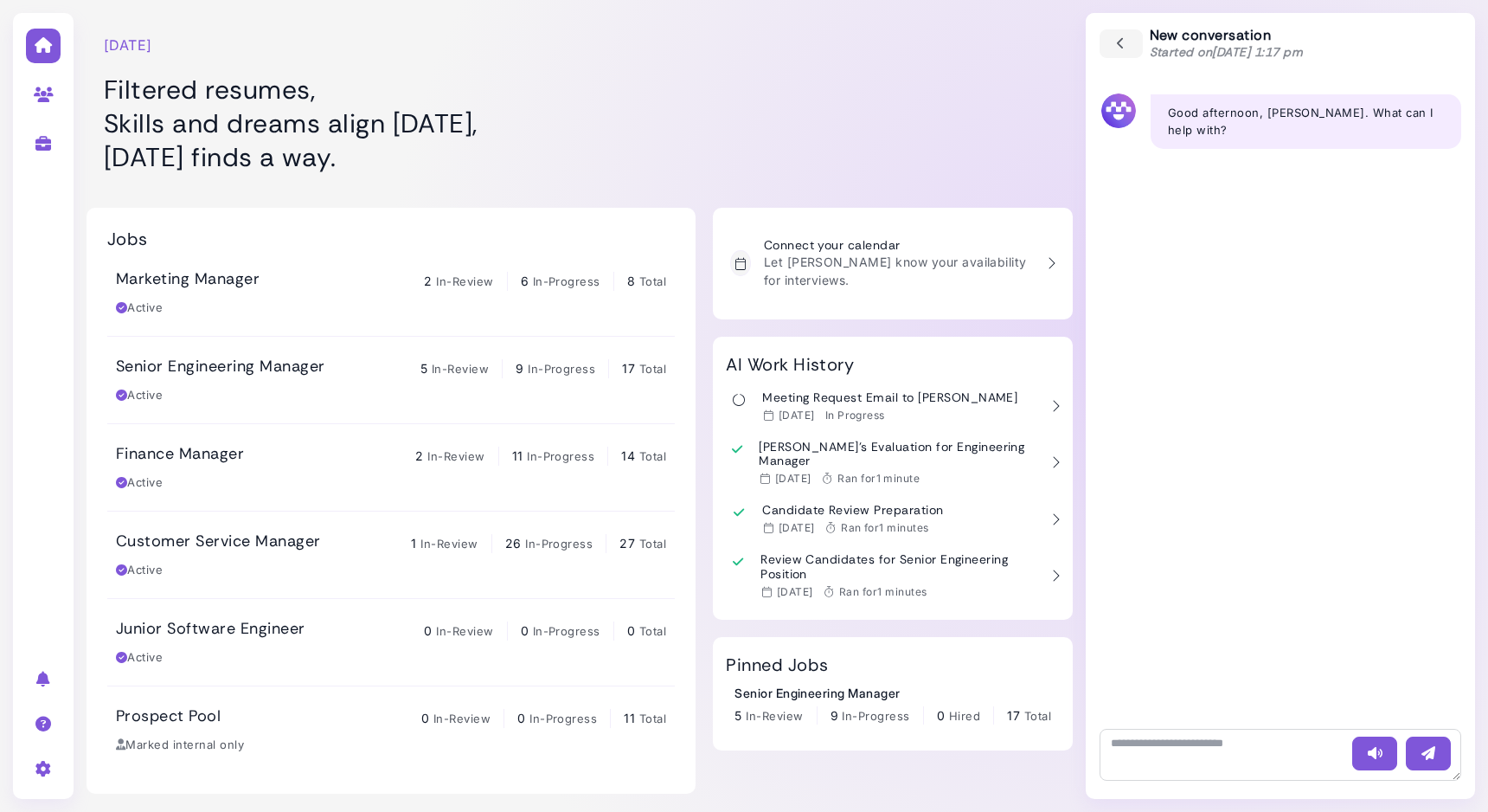
click at [951, 192] on div "[DATE] Filtered resumes, Skills and dreams align [DATE], [DATE] finds a way. Jo…" at bounding box center [580, 397] width 986 height 794
click at [1123, 49] on icon "button" at bounding box center [1121, 44] width 16 height 19
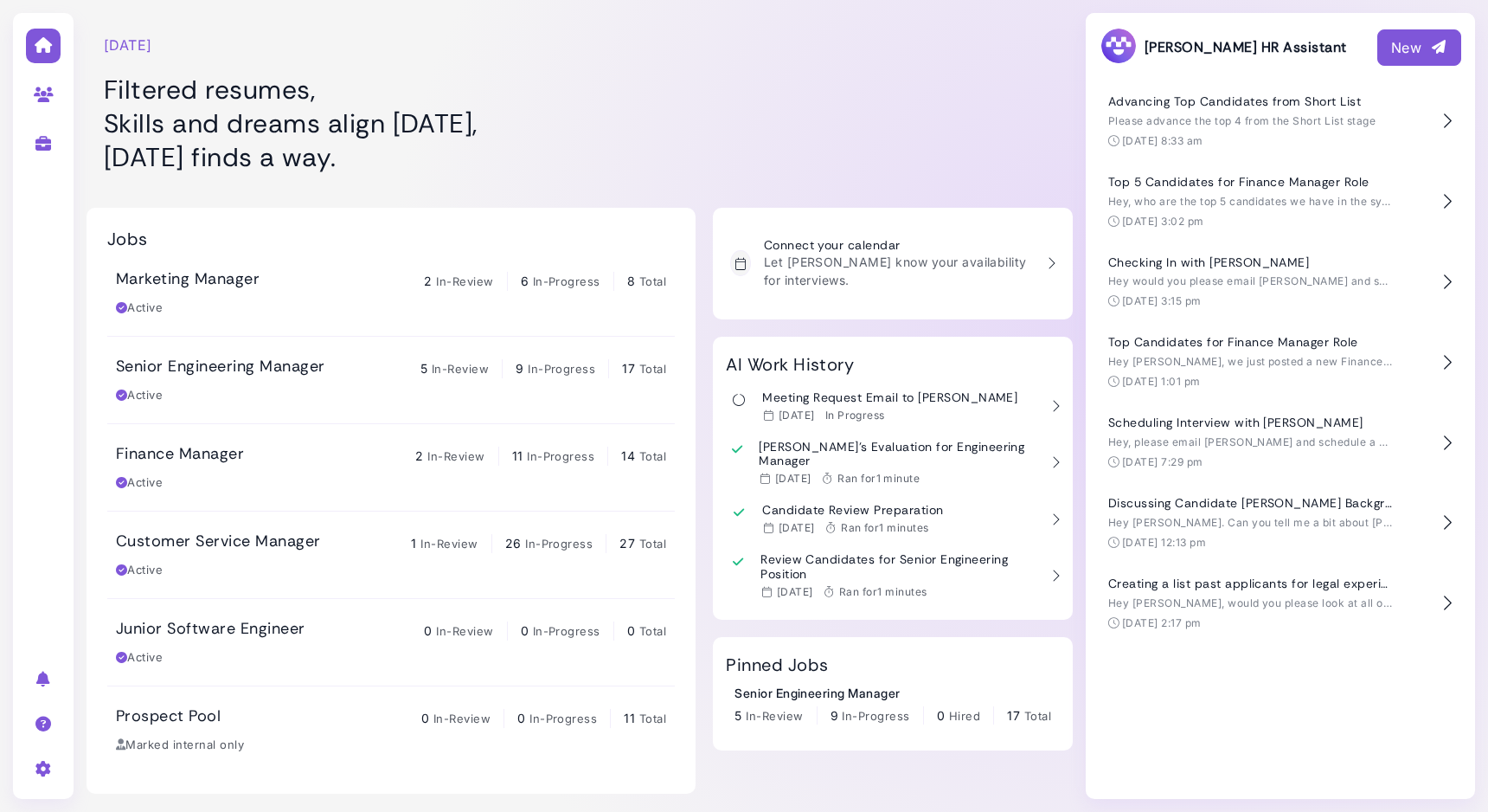
click at [971, 80] on div at bounding box center [912, 95] width 322 height 173
click at [1397, 45] on div "New" at bounding box center [1420, 48] width 56 height 21
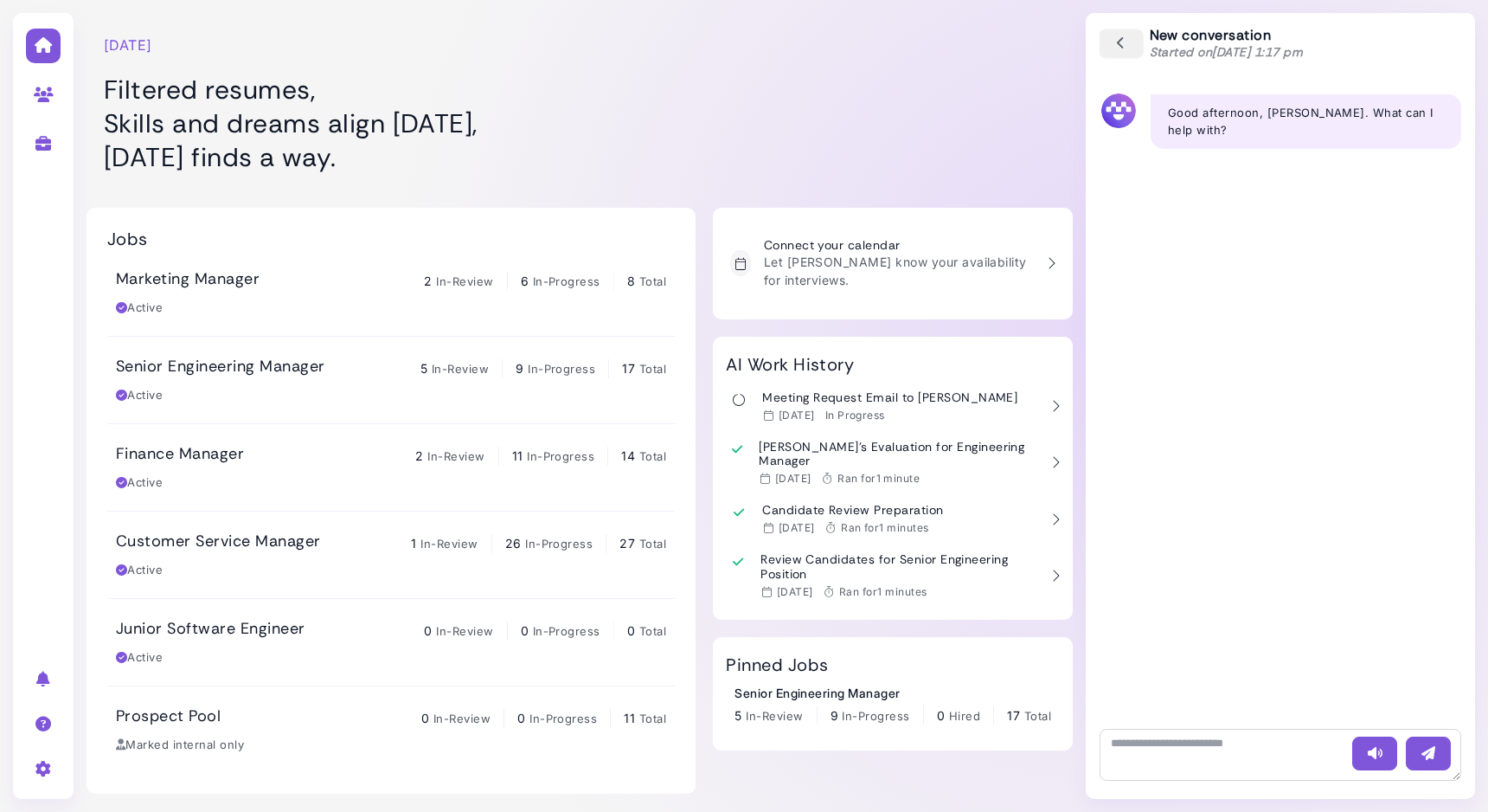
click at [1114, 38] on icon "button" at bounding box center [1121, 44] width 16 height 19
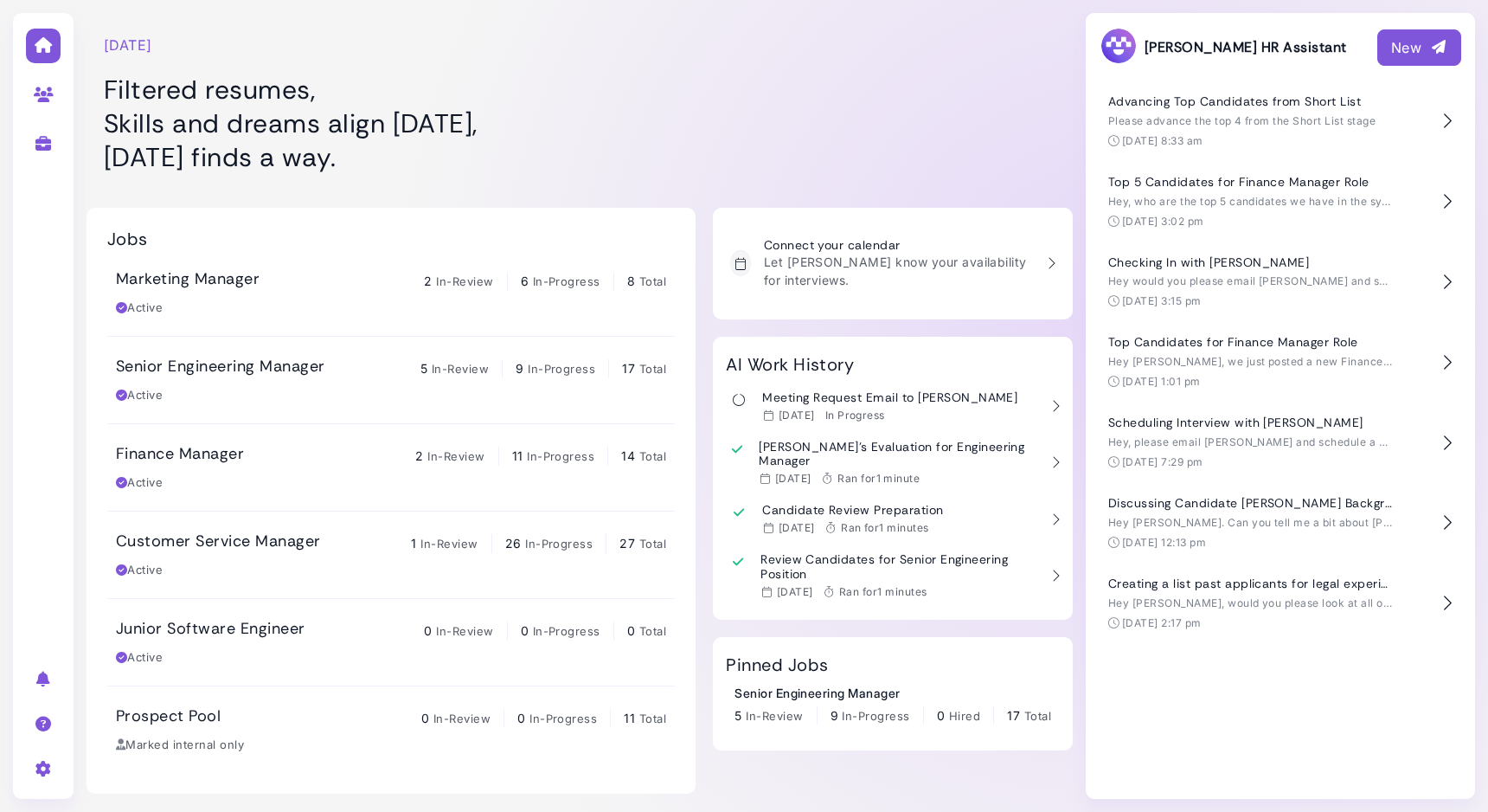
click at [923, 76] on div at bounding box center [912, 95] width 322 height 173
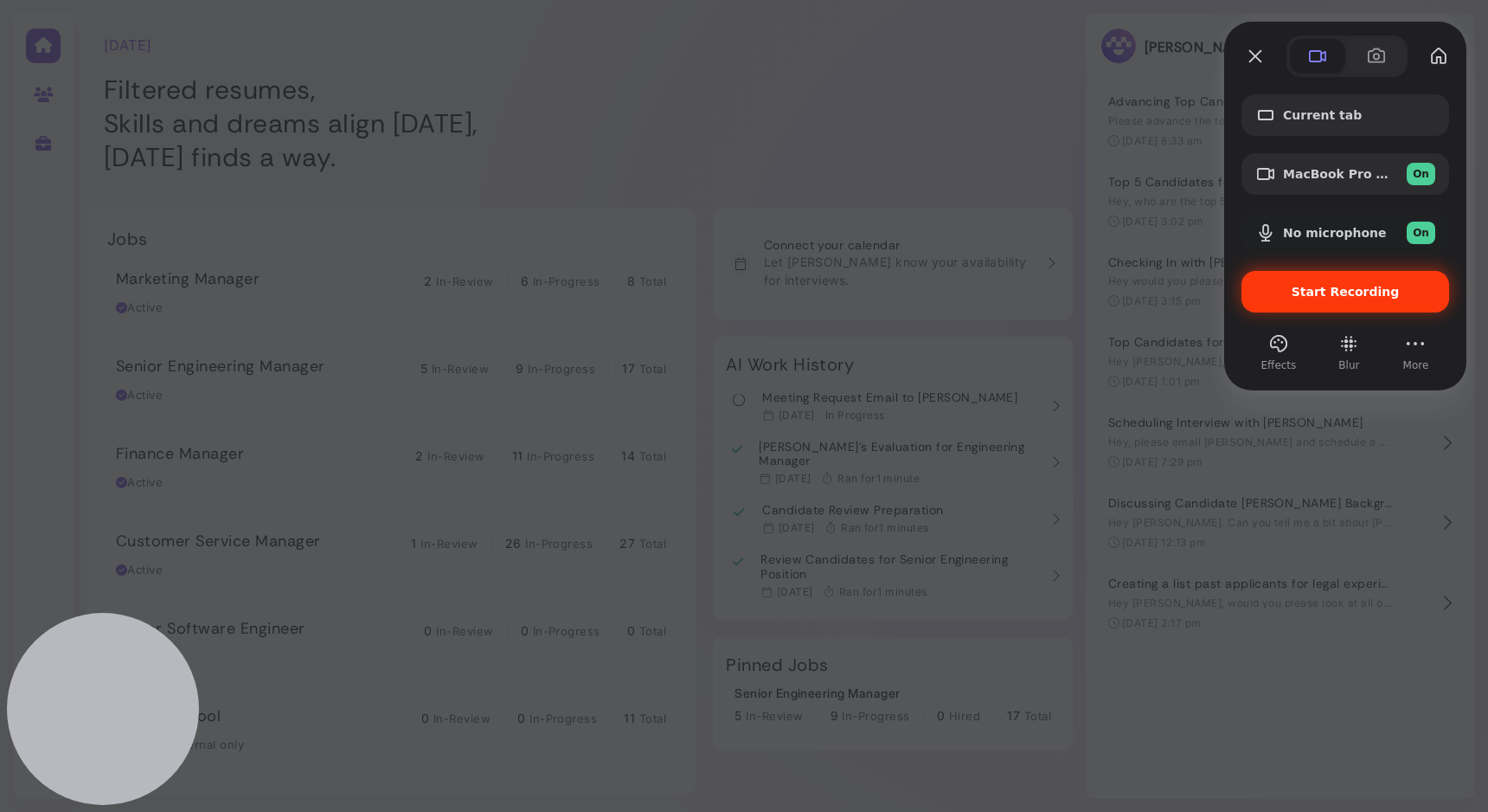
click at [1308, 293] on span "Start Recording" at bounding box center [1346, 291] width 108 height 14
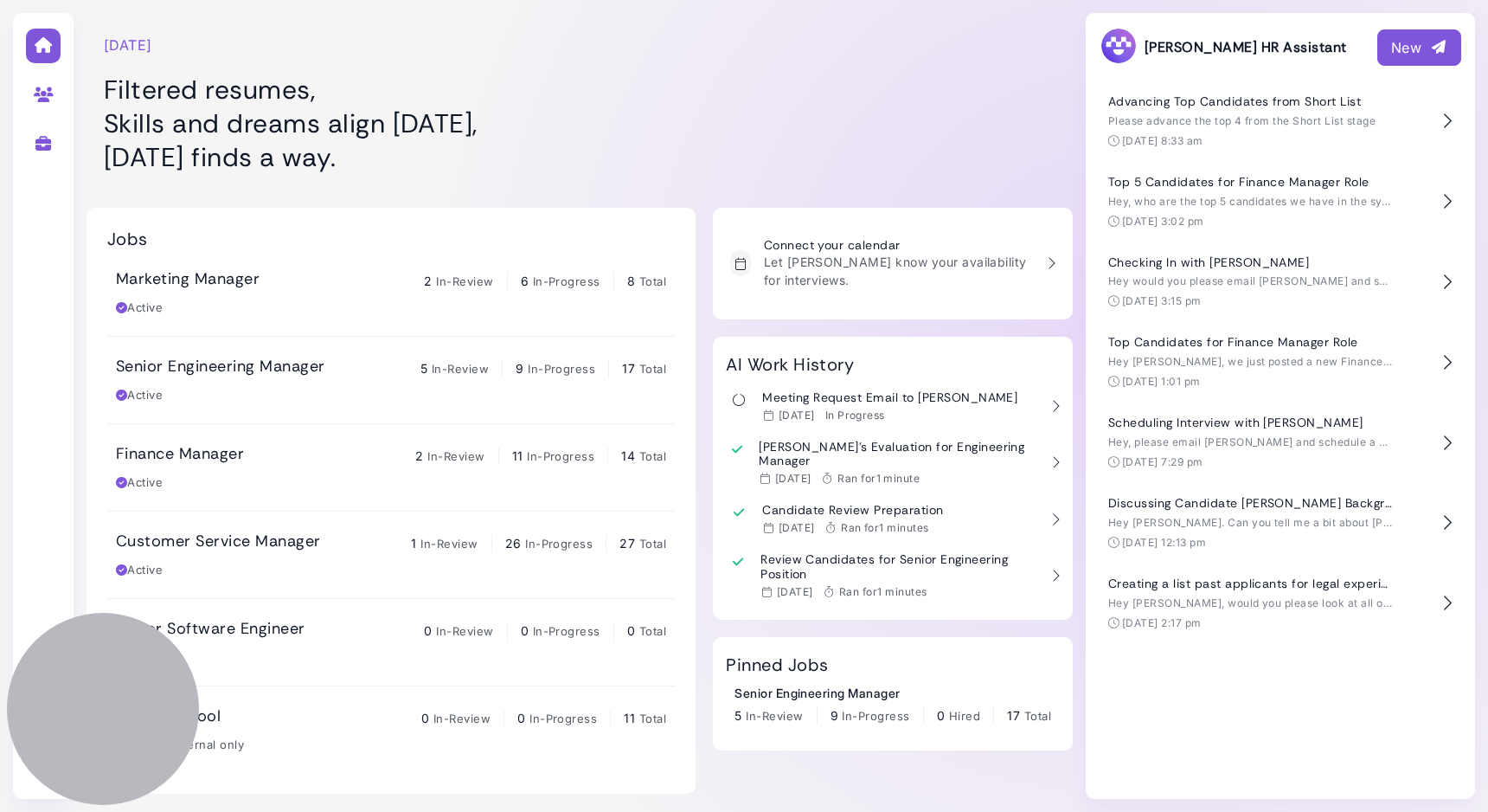
click at [1393, 47] on div "New" at bounding box center [1420, 48] width 56 height 21
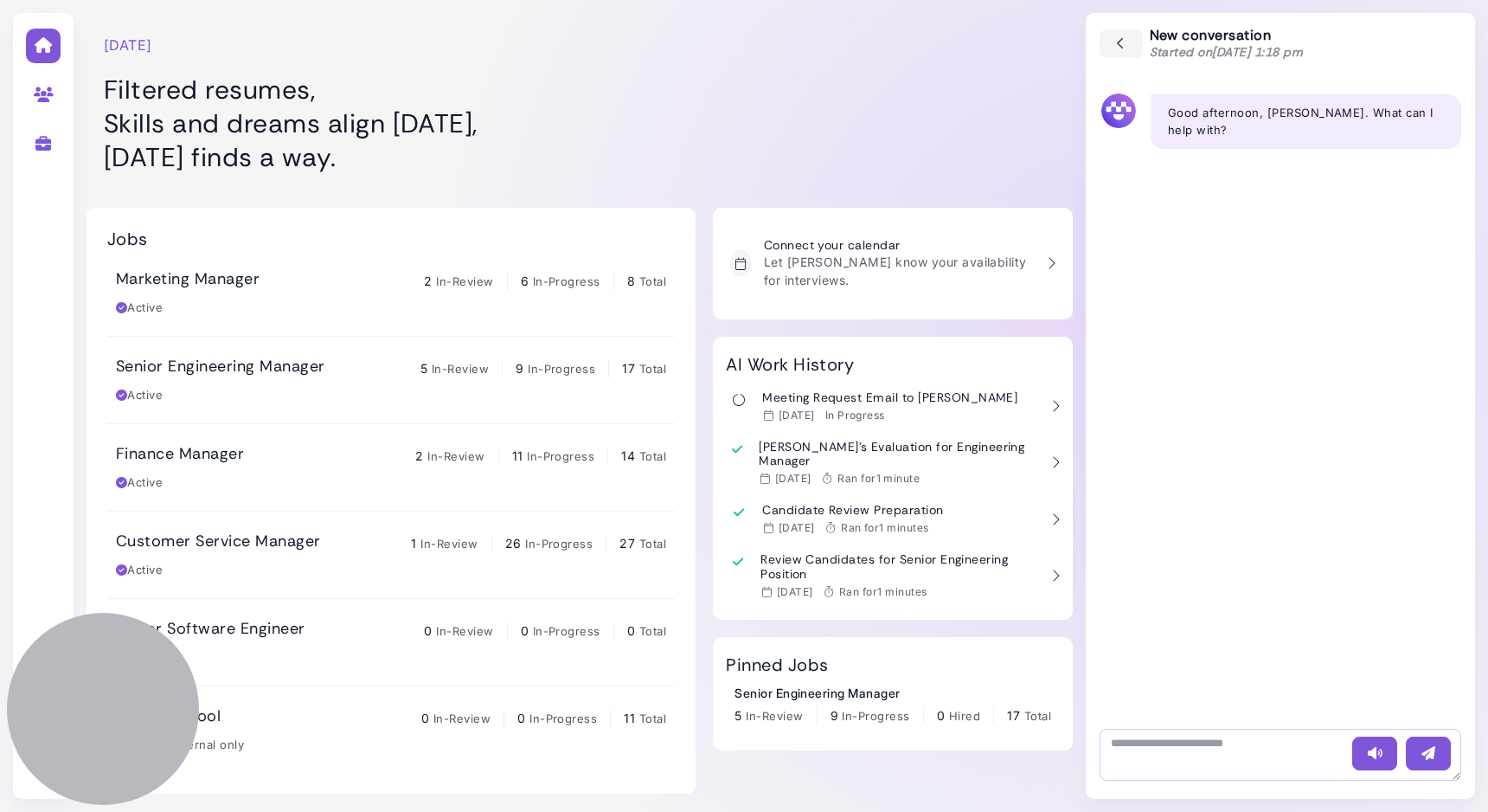
click at [1170, 750] on textarea at bounding box center [1280, 755] width 361 height 52
type textarea "**********"
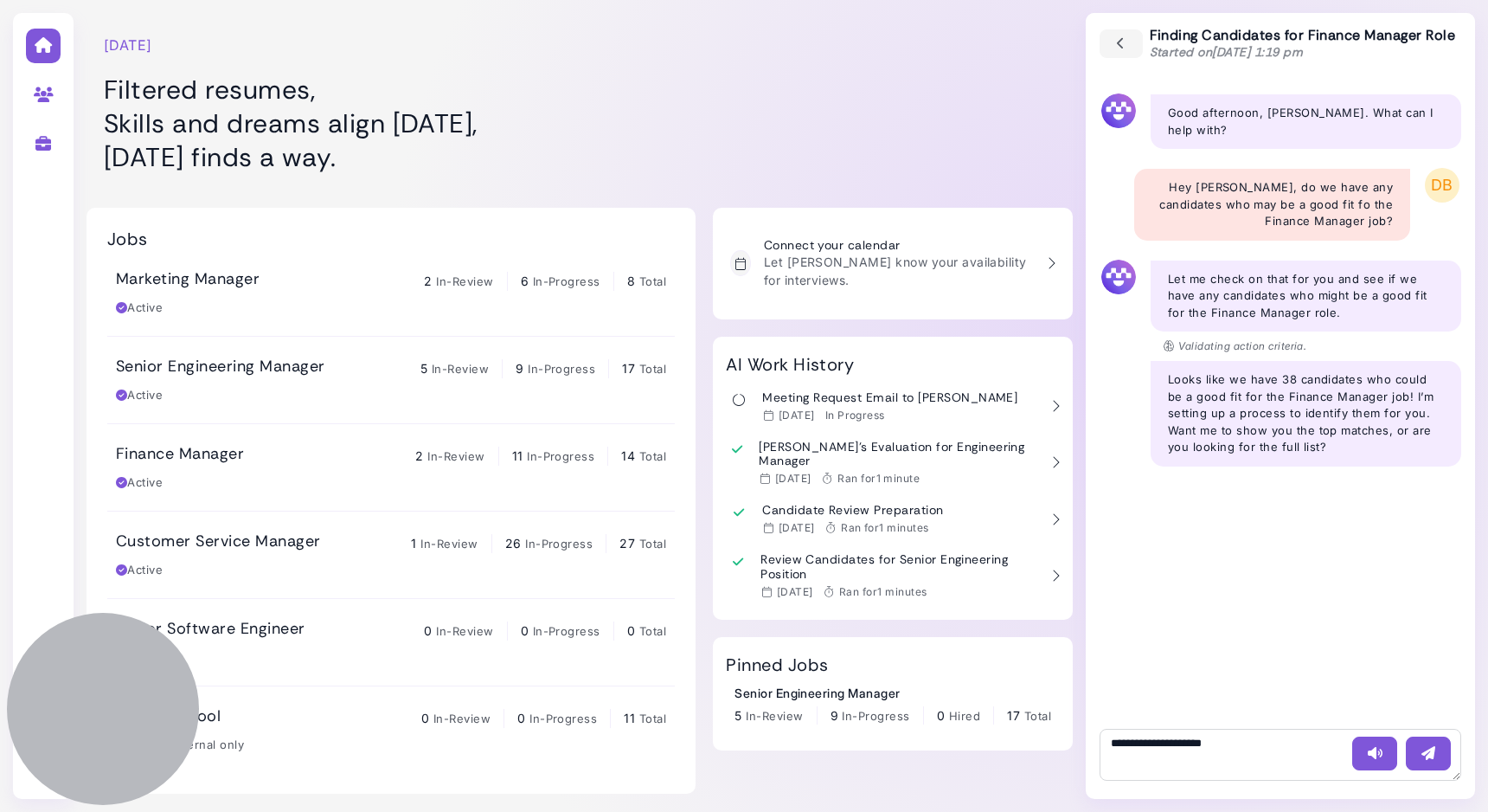
type textarea "**********"
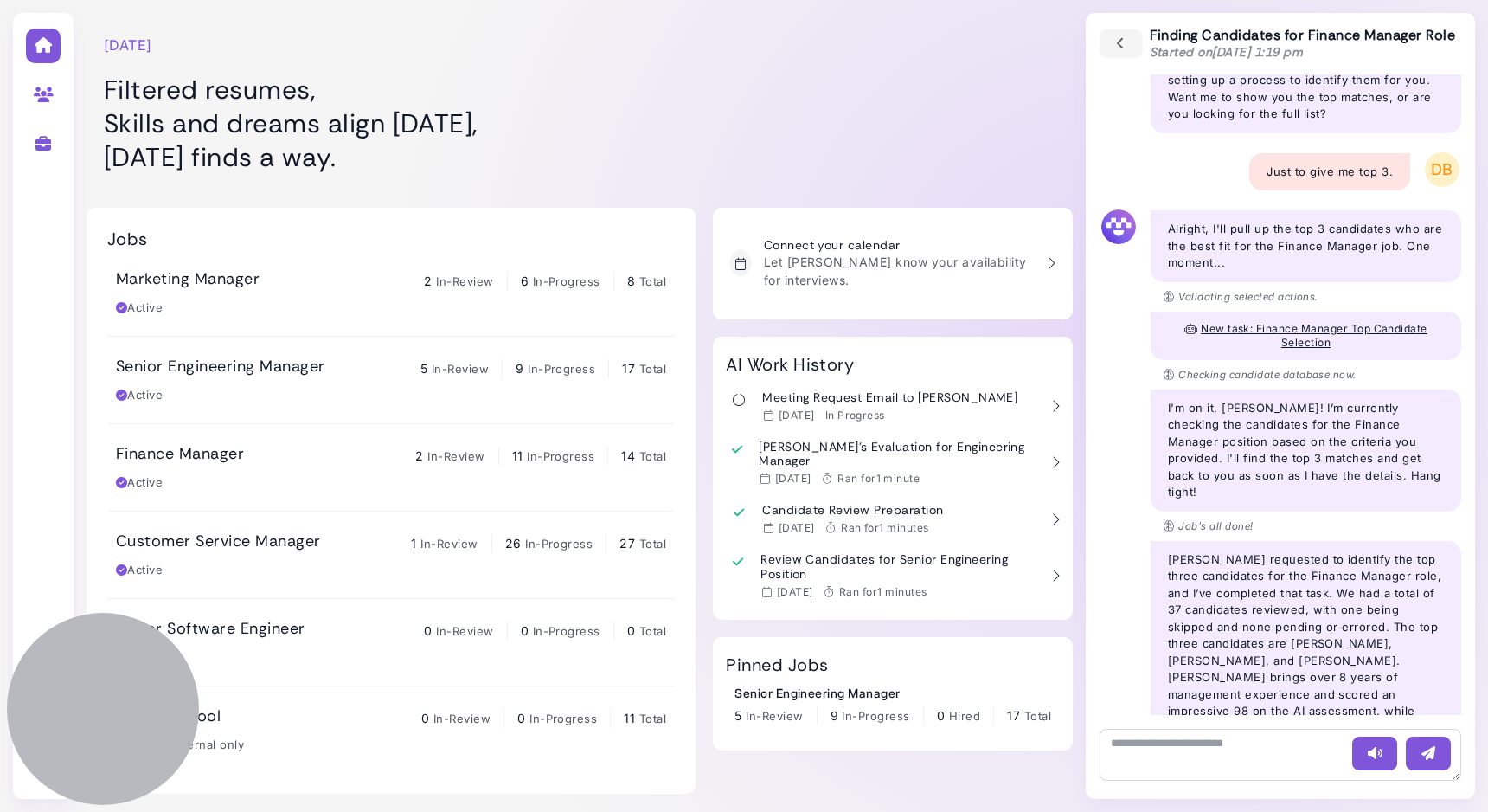
scroll to position [349, 0]
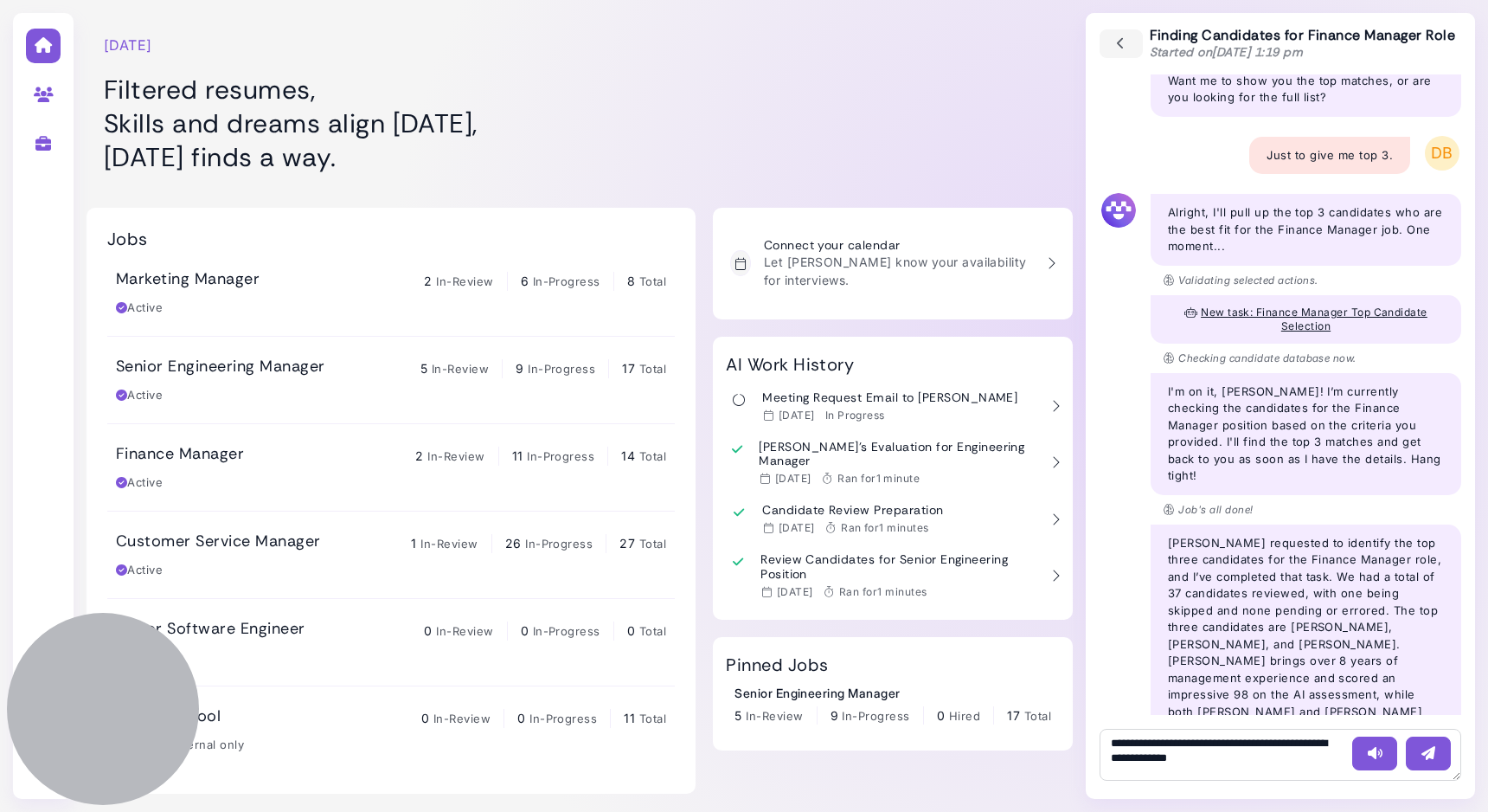
type textarea "**********"
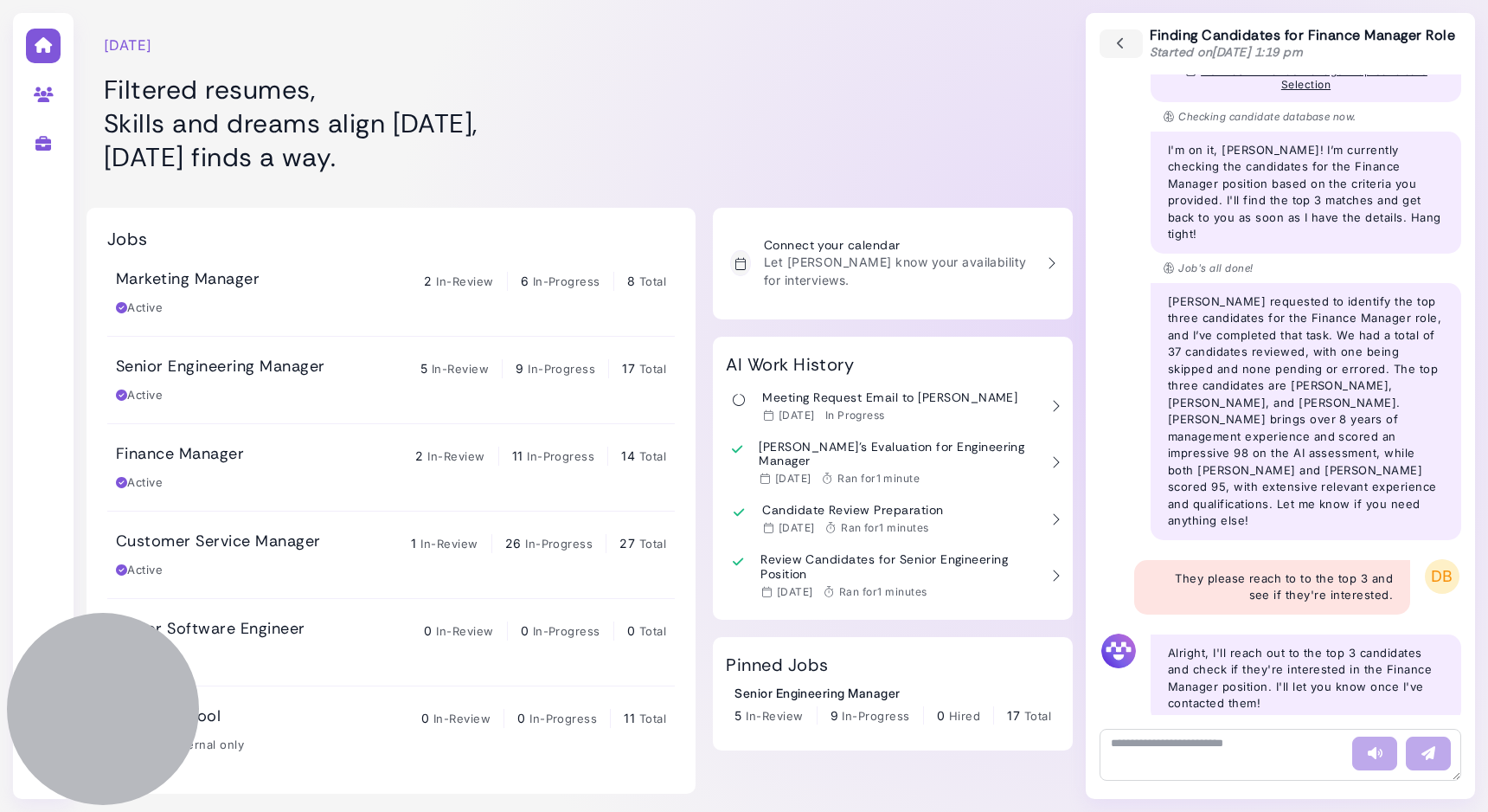
scroll to position [592, 0]
click at [335, 385] on div "Senior Engineering Manager 5 In-Review 9 In-Progress 17 Total Active" at bounding box center [391, 380] width 550 height 47
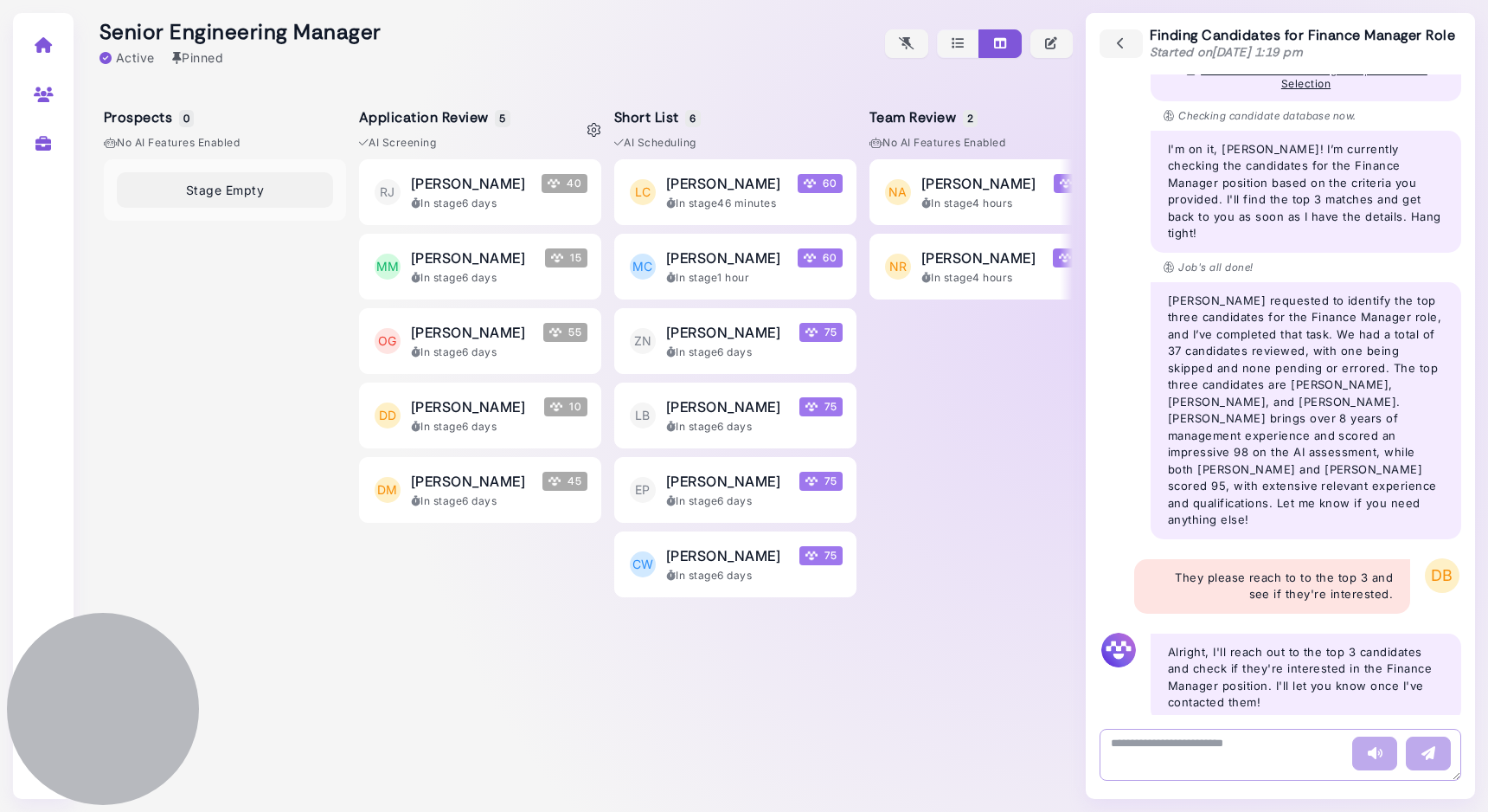
scroll to position [619, 0]
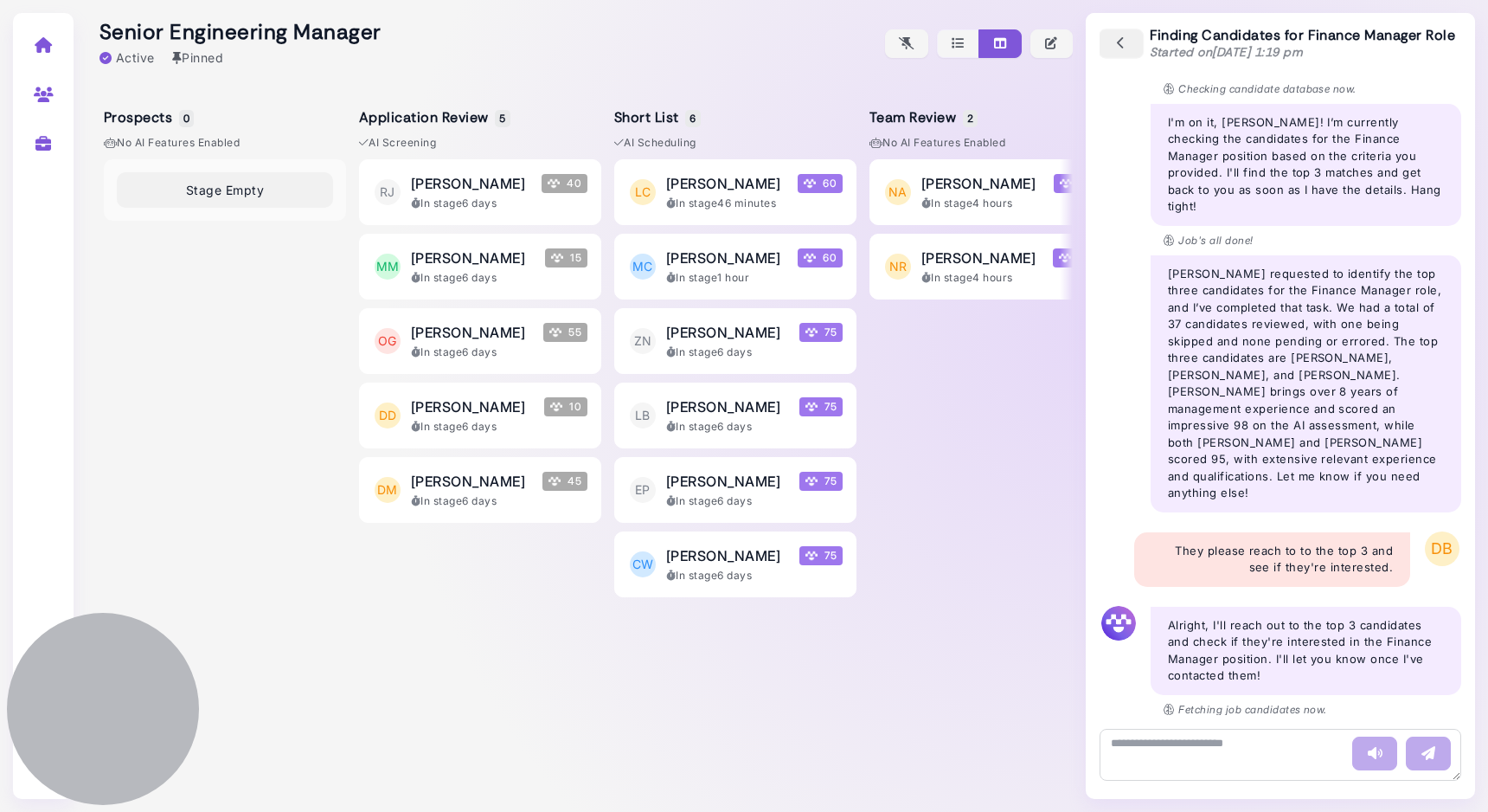
click at [1119, 44] on icon "button" at bounding box center [1121, 44] width 16 height 19
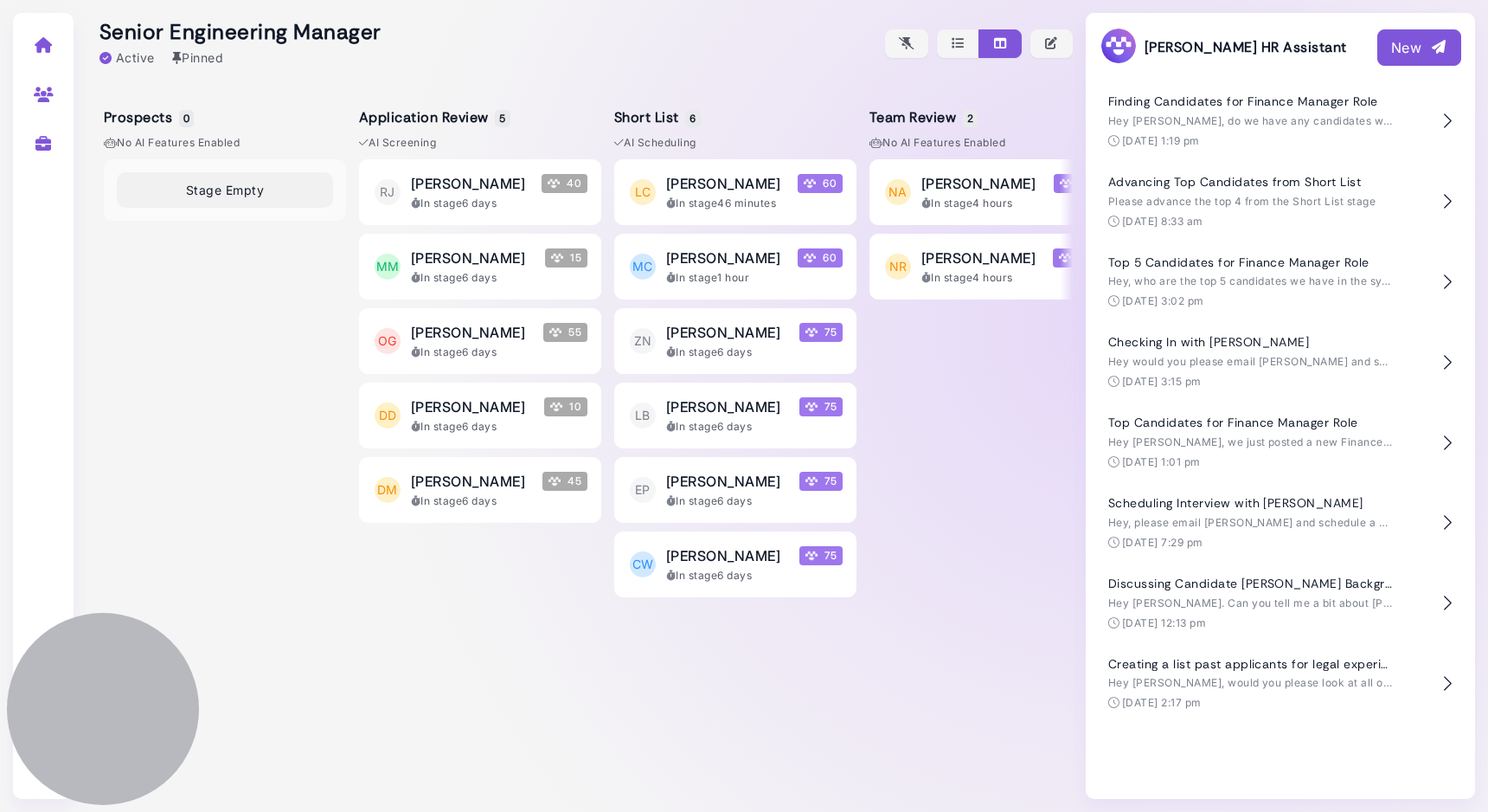
click at [1416, 41] on div "New" at bounding box center [1420, 48] width 56 height 21
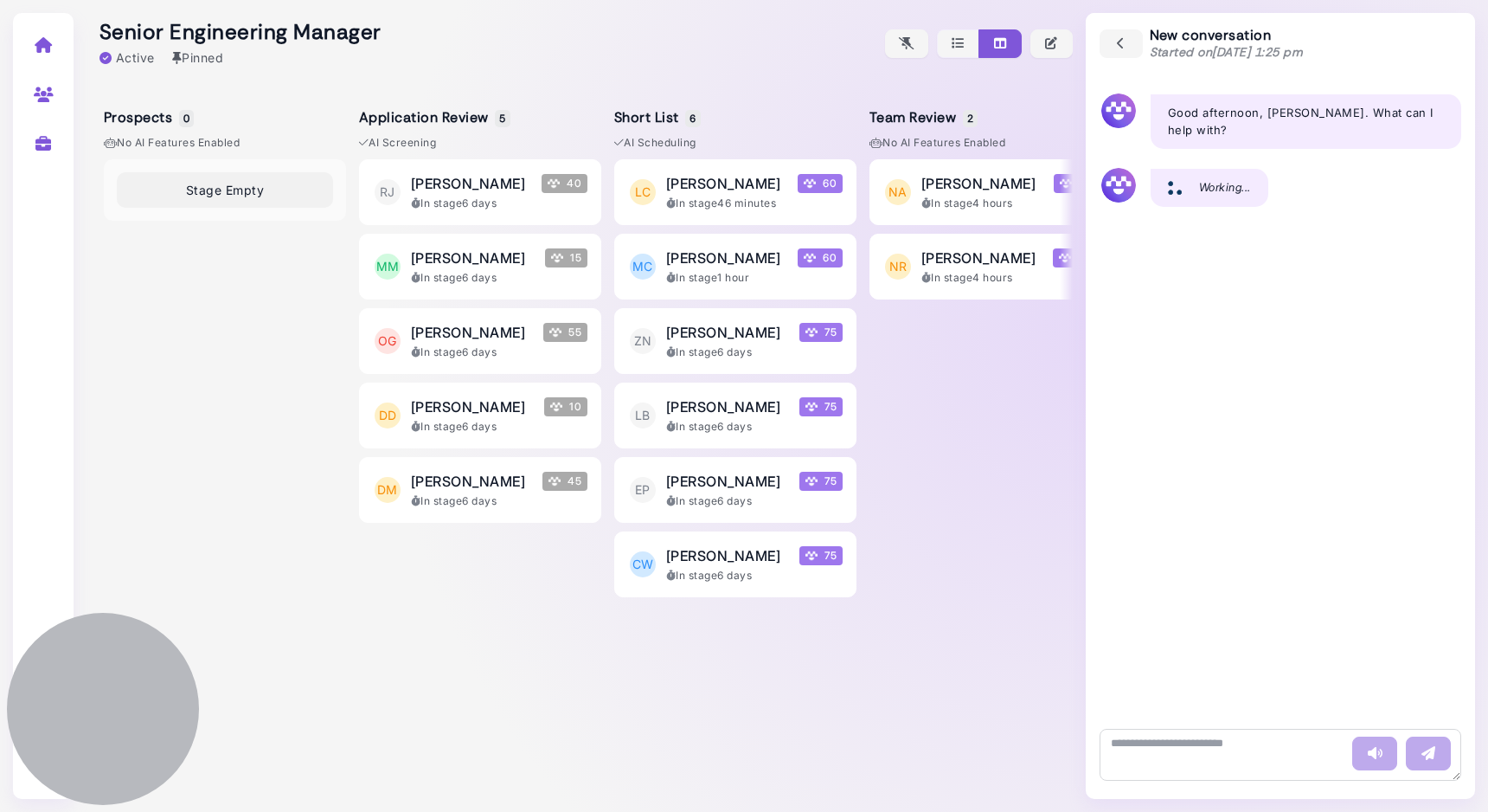
click at [894, 74] on div at bounding box center [580, 43] width 986 height 87
click at [1132, 42] on button "button" at bounding box center [1121, 43] width 45 height 30
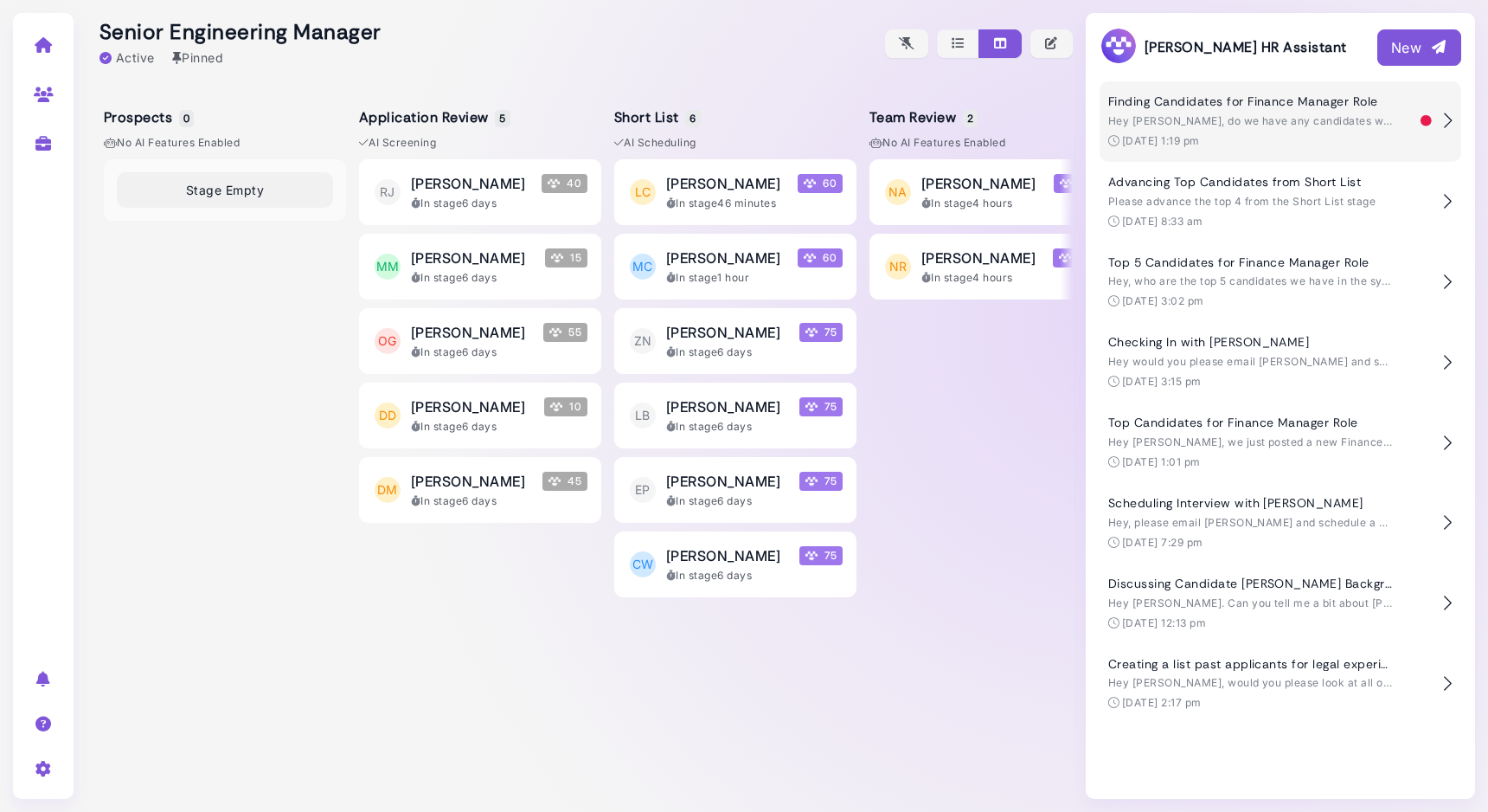
click at [1333, 135] on div "[DATE] 1:19 pm" at bounding box center [1260, 141] width 304 height 16
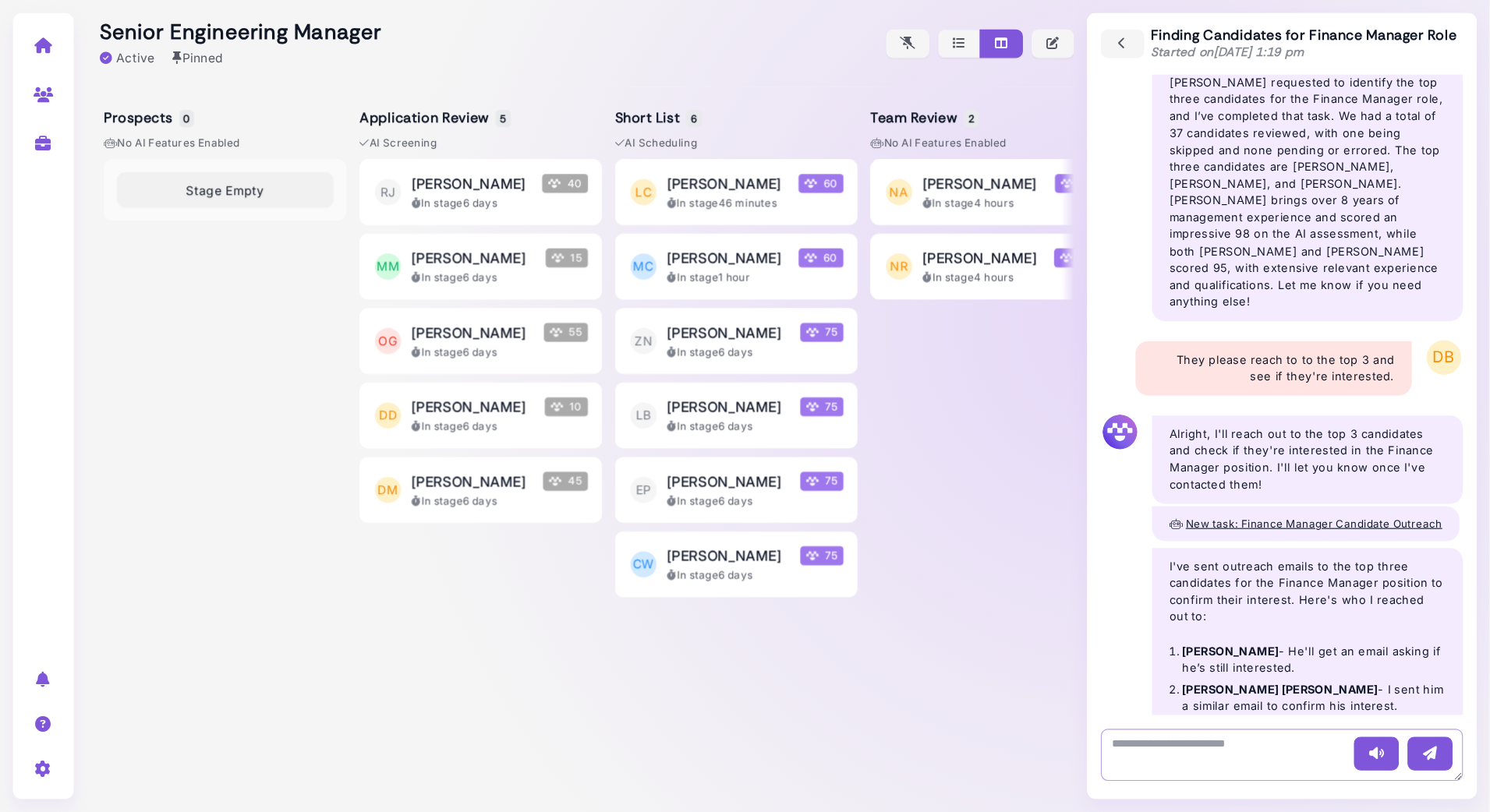
scroll to position [528, 0]
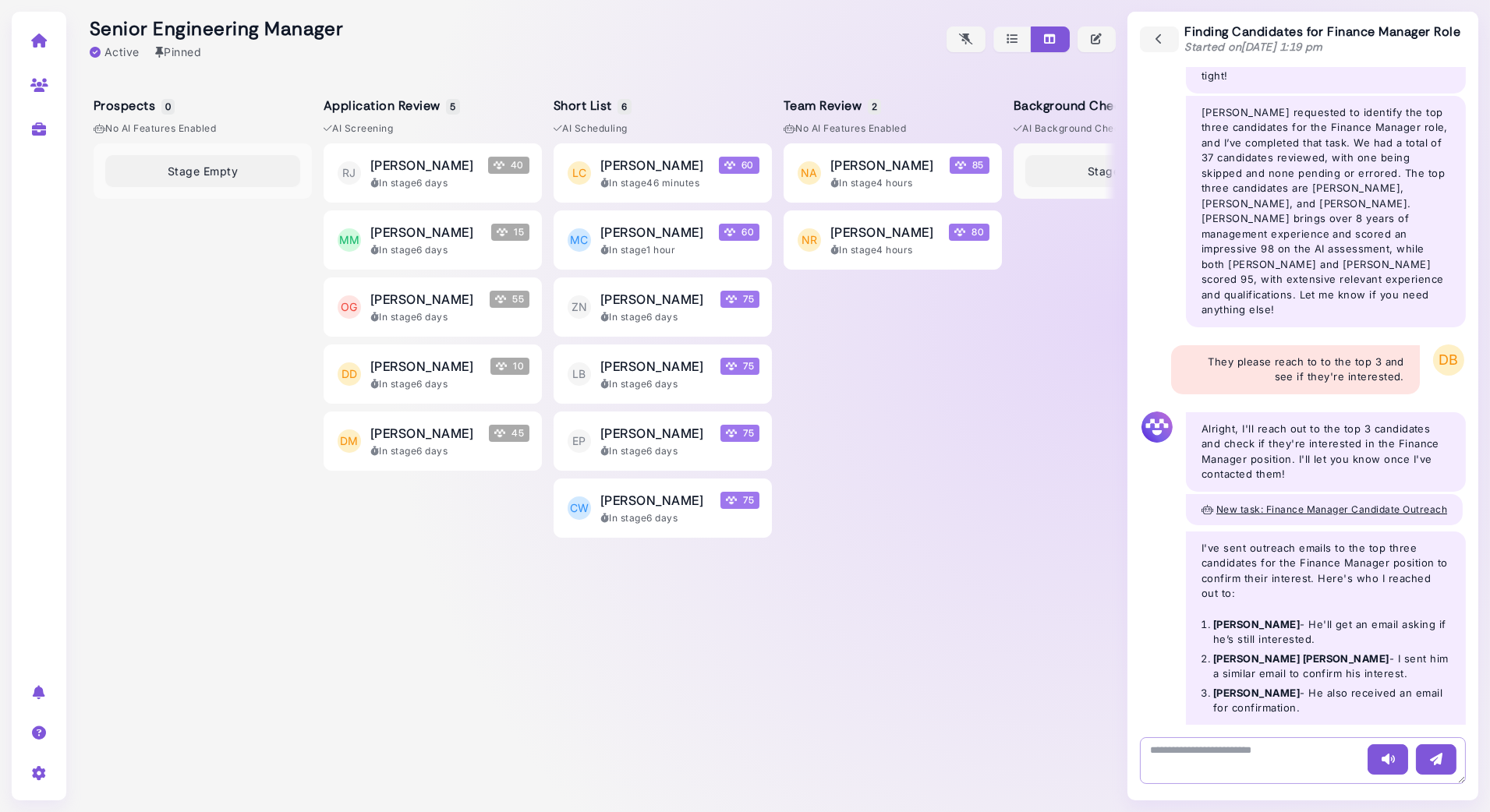
click at [1210, 731] on textarea at bounding box center [1303, 761] width 326 height 47
type textarea "**********"
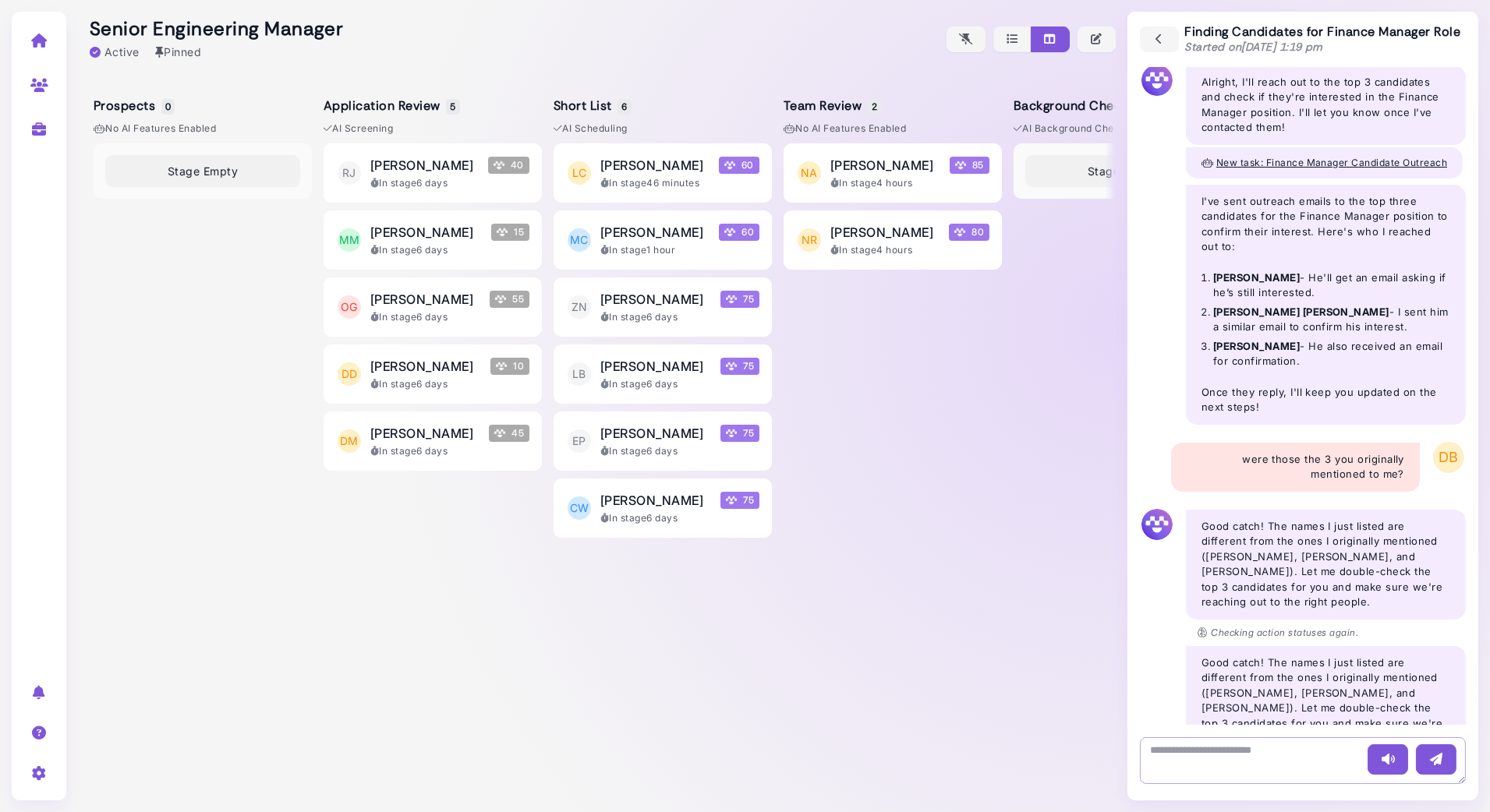
scroll to position [889, 0]
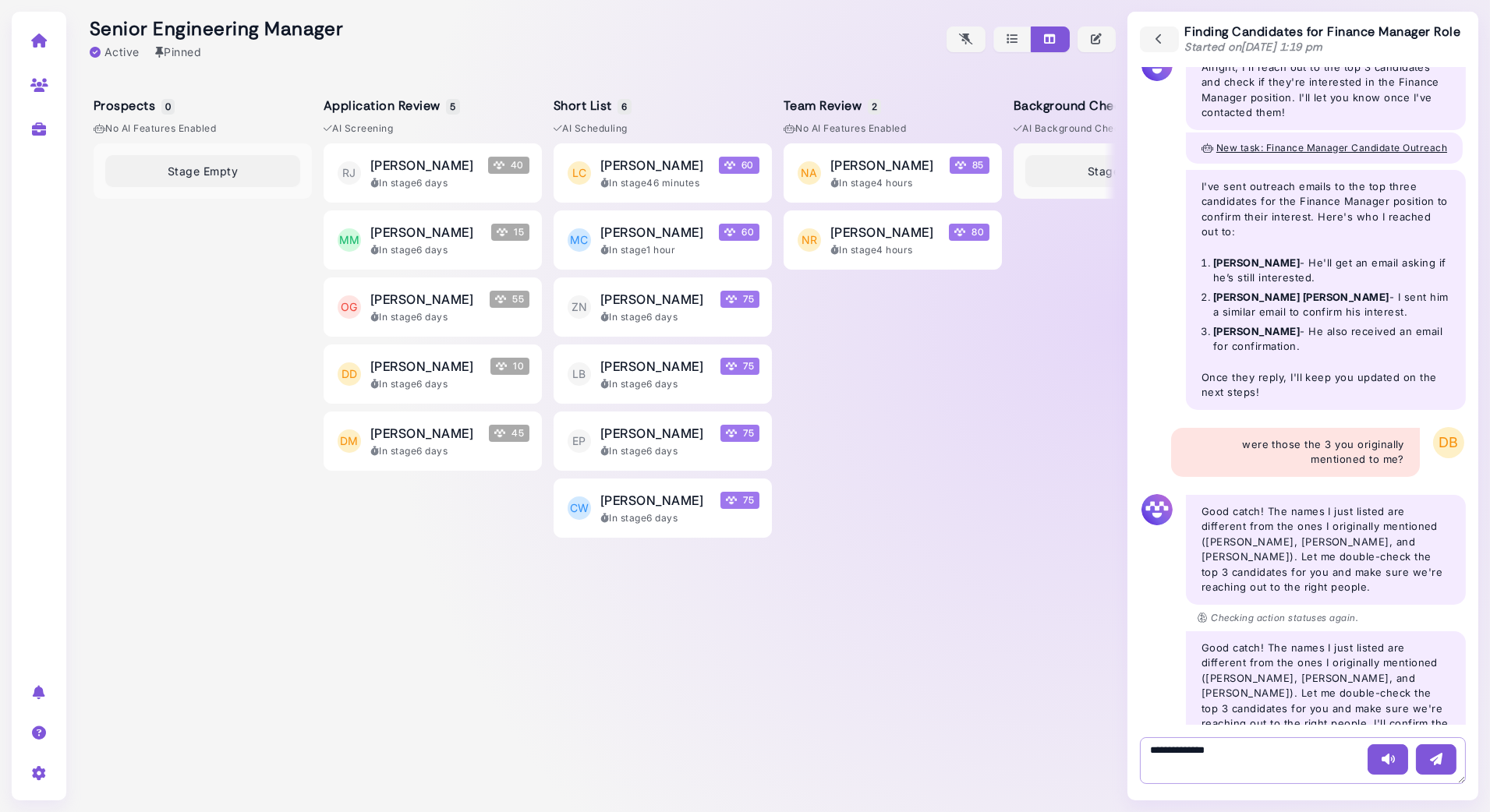
type textarea "**********"
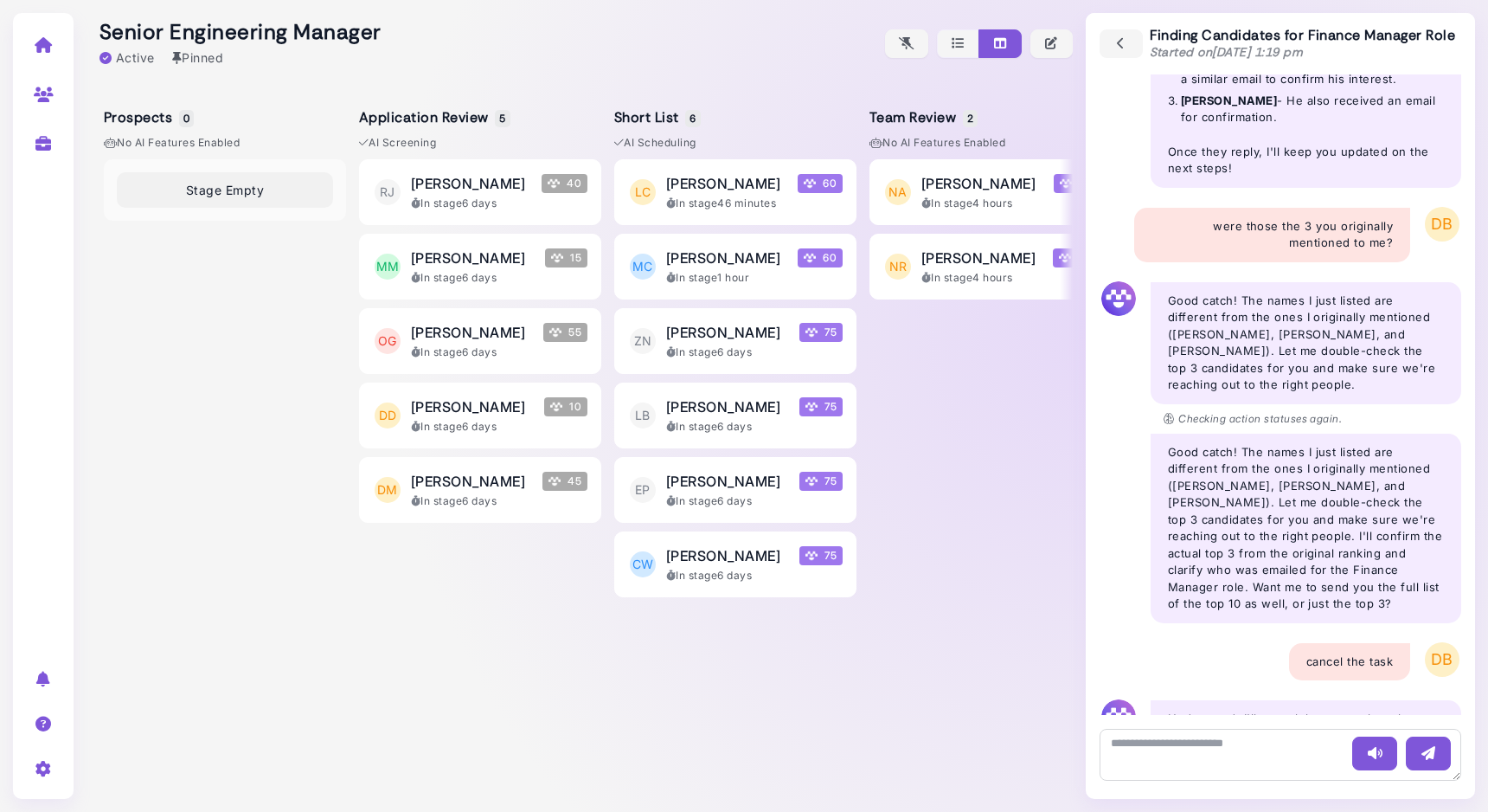
scroll to position [1255, 0]
click at [47, 46] on icon at bounding box center [43, 45] width 20 height 16
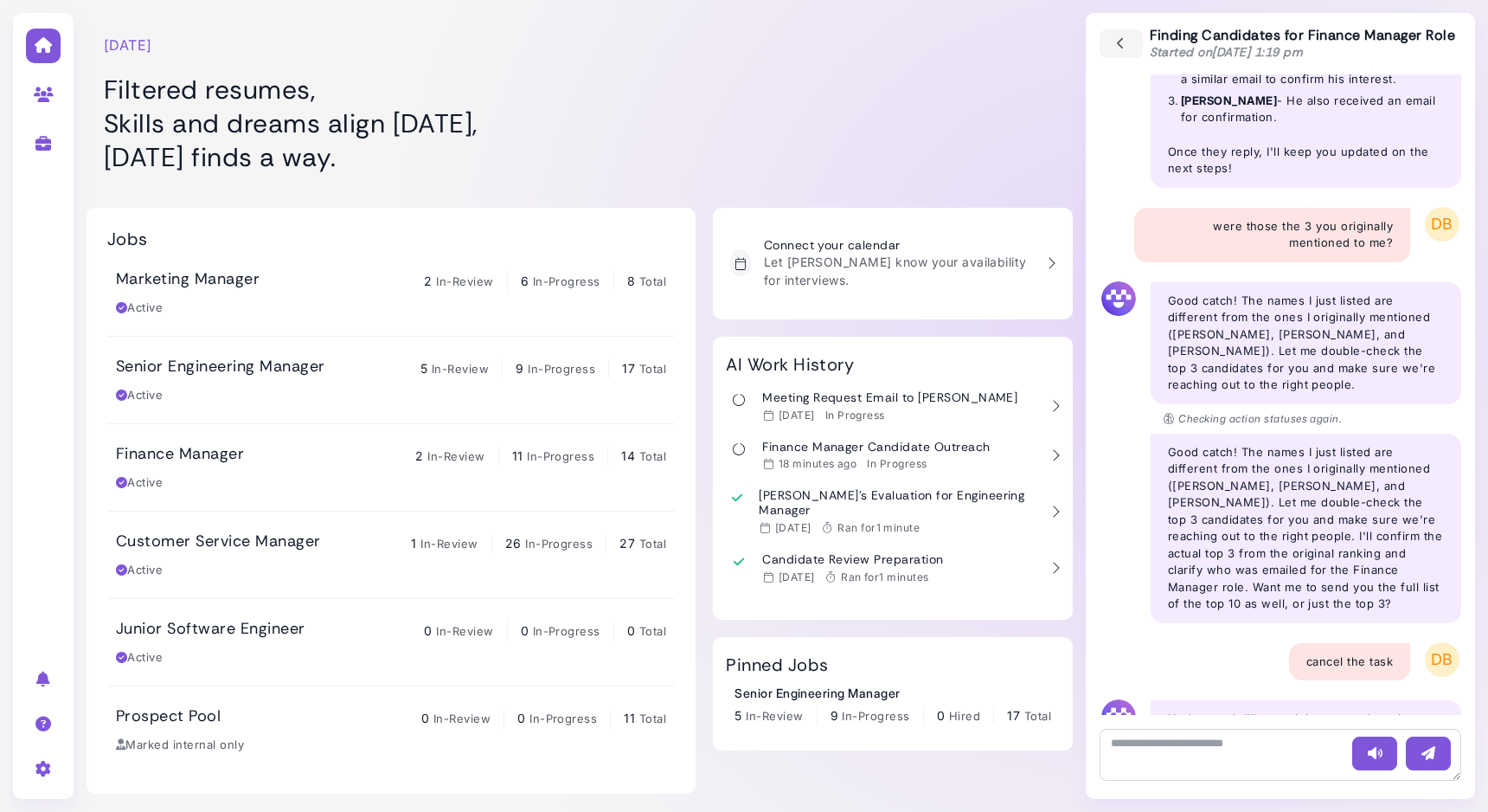
click at [482, 136] on h1 "Filtered resumes, Skills and dreams align [DATE], [DATE] finds a way." at bounding box center [410, 123] width 612 height 101
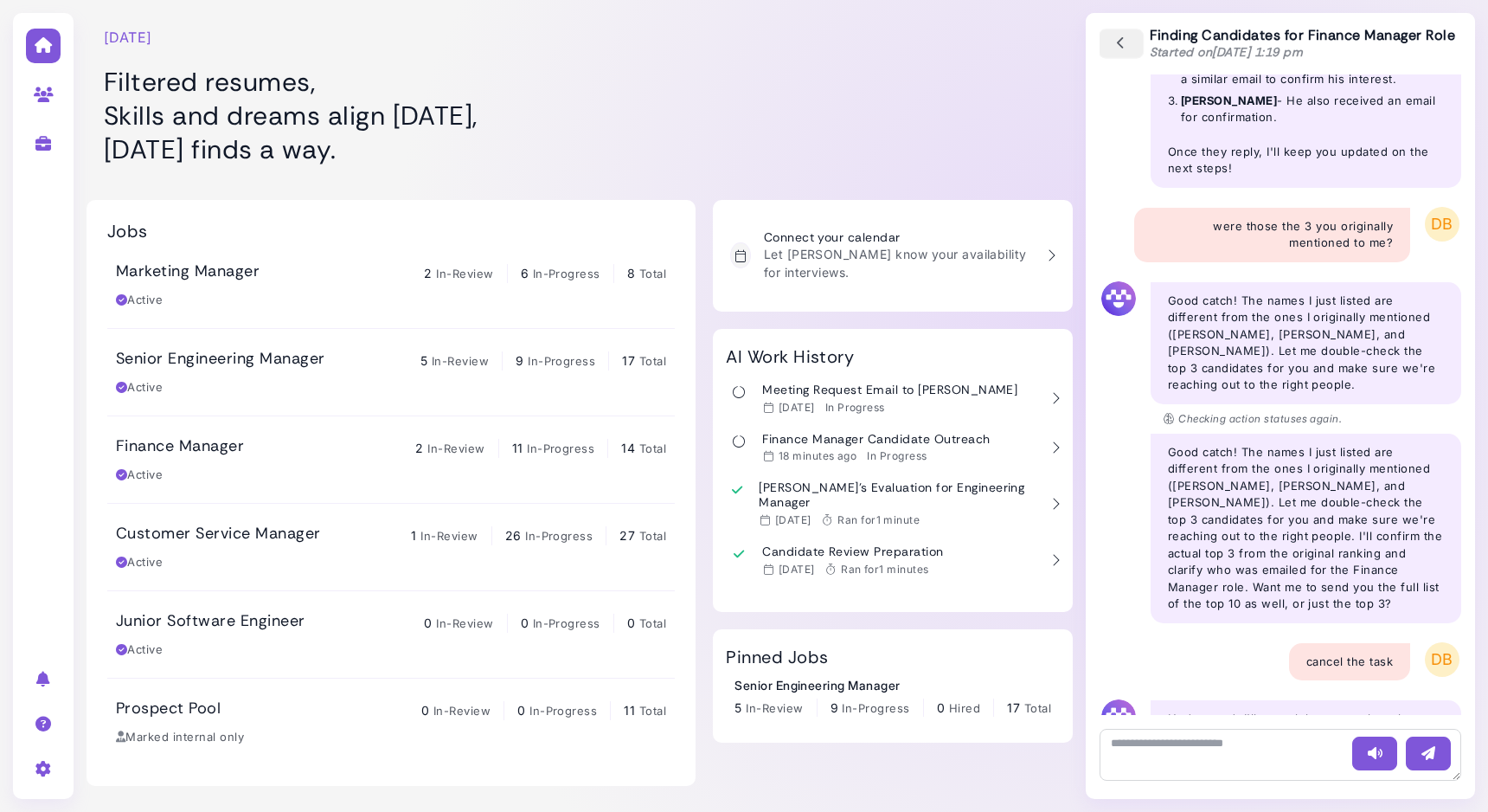
click at [1126, 51] on icon "button" at bounding box center [1121, 44] width 16 height 19
